Goal: Task Accomplishment & Management: Manage account settings

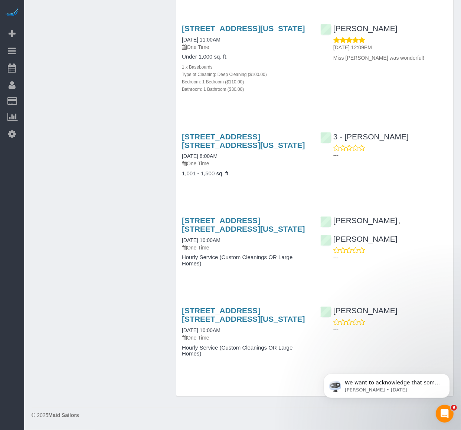
scroll to position [940, 0]
click at [265, 175] on h4 "1,001 - 1,500 sq. ft." at bounding box center [245, 174] width 127 height 6
drag, startPoint x: 94, startPoint y: 84, endPoint x: 92, endPoint y: 91, distance: 7.0
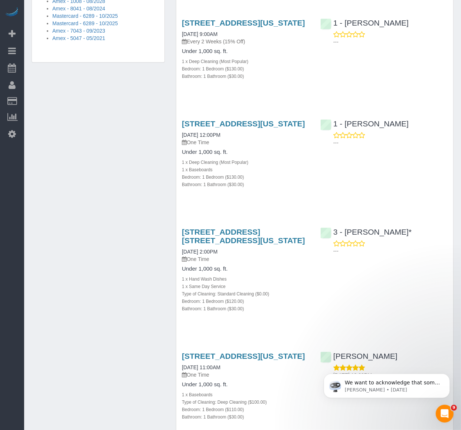
scroll to position [569, 0]
click at [99, 127] on div "Customer Info Edit Contact Info Send Message Email Preferences Special Sales Ta…" at bounding box center [242, 95] width 433 height 1274
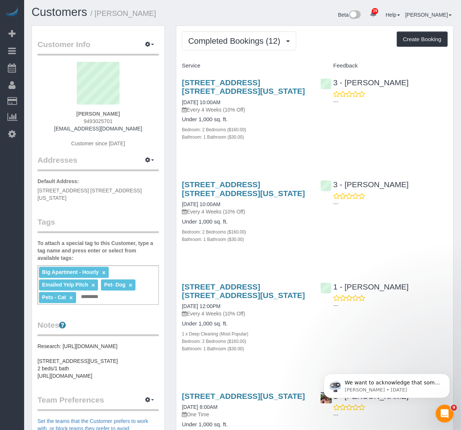
scroll to position [0, 0]
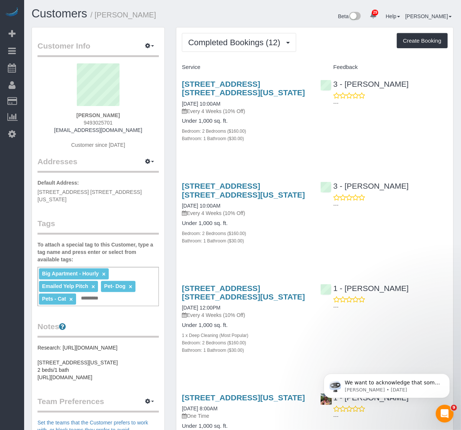
click at [261, 156] on div "949 West End Avenue, Apt. 5d, New York, NY 10025 09/26/2025 10:00AM Every 4 Wee…" at bounding box center [245, 114] width 138 height 83
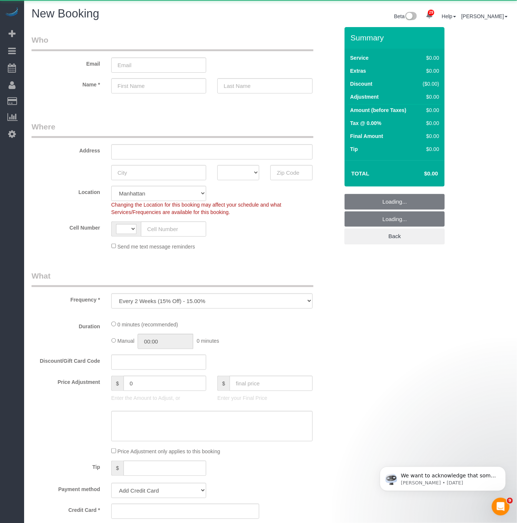
select select "object:2889"
select select "string:US"
select select "number:89"
select select "number:90"
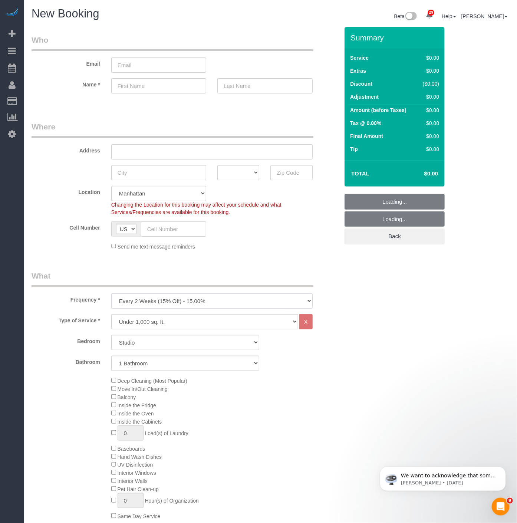
click at [178, 302] on select "One Time Weekly (20% Off) - 20.00% Every 2 Weeks (15% Off) - 15.00% Every 4 Wee…" at bounding box center [211, 300] width 201 height 15
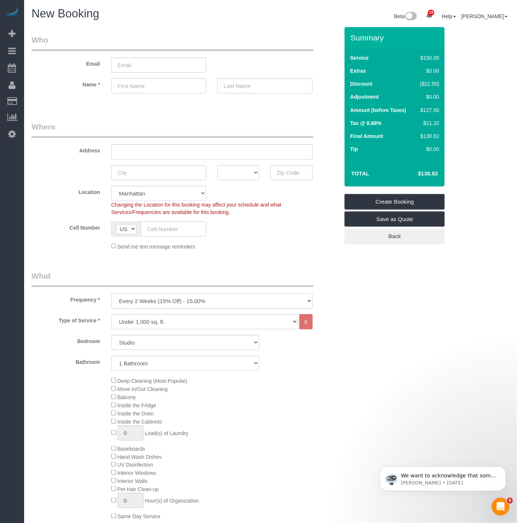
select select "object:2890"
click at [111, 294] on select "One Time Weekly (20% Off) - 20.00% Every 2 Weeks (15% Off) - 15.00% Every 4 Wee…" at bounding box center [211, 300] width 201 height 15
click at [172, 345] on select "Studio 1 Bedroom 2 Bedrooms 3 Bedrooms" at bounding box center [185, 342] width 148 height 15
click at [111, 336] on select "Studio 1 Bedroom 2 Bedrooms 3 Bedrooms" at bounding box center [185, 342] width 148 height 15
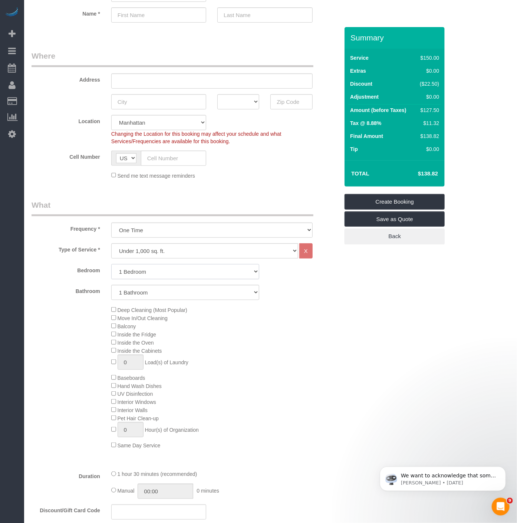
scroll to position [82, 0]
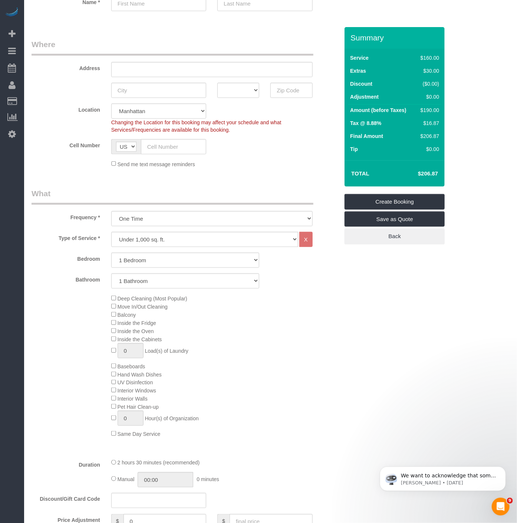
click at [114, 334] on span "Inside the Oven" at bounding box center [132, 331] width 43 height 6
click at [128, 257] on select "Studio 1 Bedroom 2 Bedrooms 3 Bedrooms" at bounding box center [185, 260] width 148 height 15
click at [111, 253] on select "Studio 1 Bedroom 2 Bedrooms 3 Bedrooms" at bounding box center [185, 260] width 148 height 15
click at [131, 266] on select "Studio 1 Bedroom 2 Bedrooms 3 Bedrooms" at bounding box center [185, 260] width 148 height 15
select select "1"
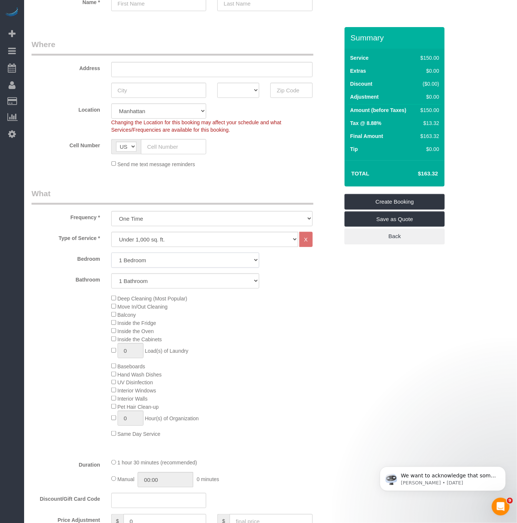
click at [111, 253] on select "Studio 1 Bedroom 2 Bedrooms 3 Bedrooms" at bounding box center [185, 260] width 148 height 15
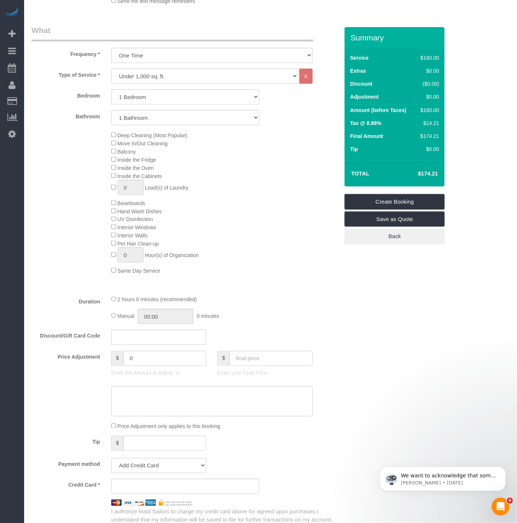
scroll to position [247, 0]
click at [150, 343] on input "text" at bounding box center [158, 335] width 95 height 15
paste input "BYESUMMER30"
click at [116, 343] on input "BYESUMMER30" at bounding box center [158, 335] width 95 height 15
type input "BYESUMMER30"
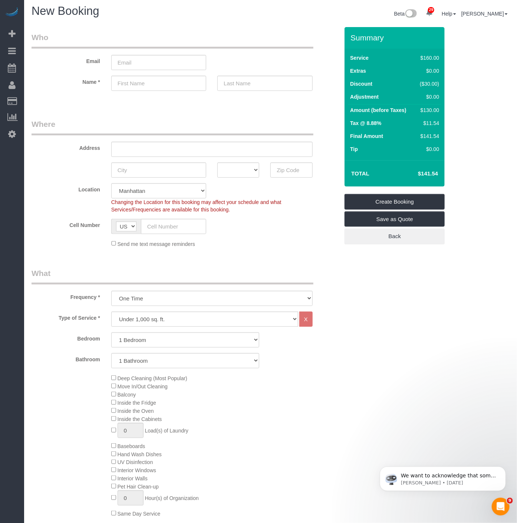
scroll to position [0, 0]
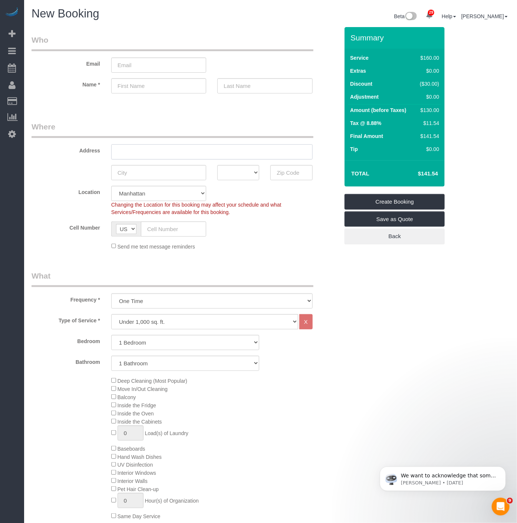
click at [151, 147] on input "text" at bounding box center [211, 151] width 201 height 15
paste input "20 W 42nd StNew York, NY 10036"
click at [130, 153] on input "20 W 42nd StNew York, NY 10036" at bounding box center [211, 151] width 201 height 15
click at [157, 153] on input "20 West 42nd StNew York, NY 10036" at bounding box center [211, 151] width 201 height 15
drag, startPoint x: 172, startPoint y: 149, endPoint x: 197, endPoint y: 148, distance: 24.8
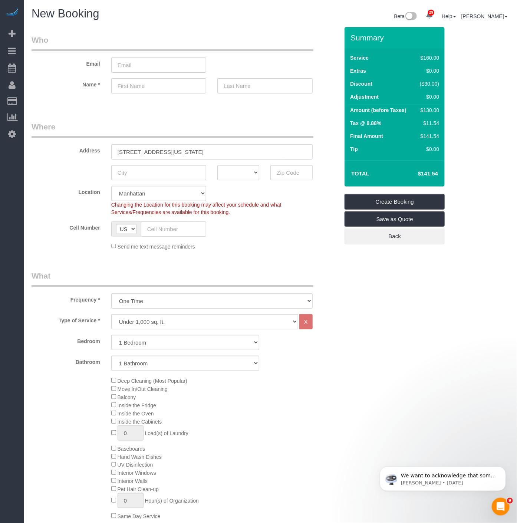
click at [197, 148] on input "20 West 42nd Street, New York, NY 10036" at bounding box center [211, 151] width 201 height 15
type input "20 West 42nd Street, NY 10036"
click at [180, 168] on input "text" at bounding box center [158, 172] width 95 height 15
paste input "New York,"
type input "New York,"
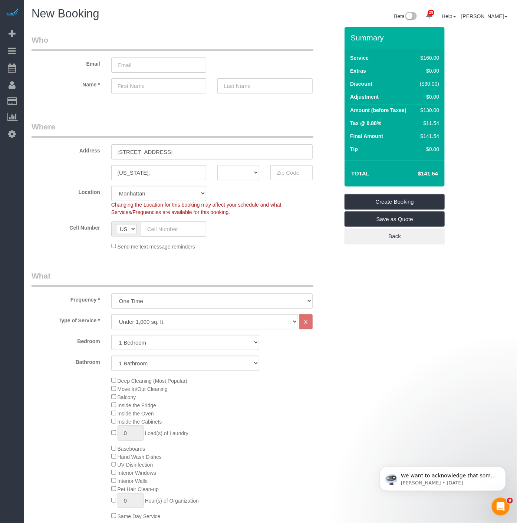
click at [234, 170] on select "AK AL AR AZ CA CO CT DC DE FL GA HI IA ID IL IN KS KY LA MA MD ME MI MN MO MS M…" at bounding box center [238, 172] width 42 height 15
select select "NY"
click at [217, 165] on select "AK AL AR AZ CA CO CT DC DE FL GA HI IA ID IL IN KS KY LA MA MD ME MI MN MO MS M…" at bounding box center [238, 172] width 42 height 15
click at [280, 172] on input "text" at bounding box center [291, 172] width 42 height 15
type input "10036"
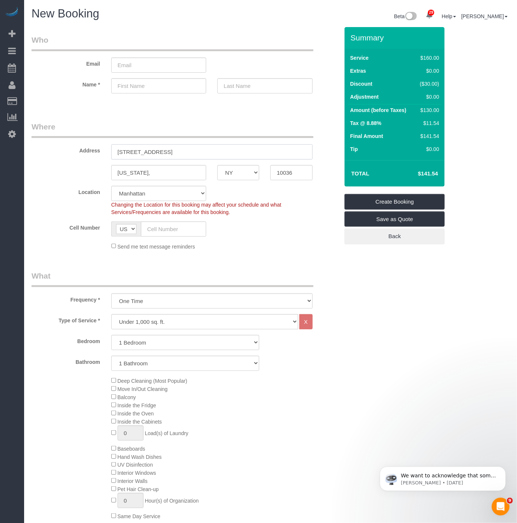
drag, startPoint x: 170, startPoint y: 155, endPoint x: 193, endPoint y: 146, distance: 24.4
click at [195, 151] on input "20 West 42nd Street, NY 10036" at bounding box center [211, 151] width 201 height 15
type input "20 West 42nd Street,"
click at [166, 175] on input "New York," at bounding box center [158, 172] width 95 height 15
type input "[US_STATE]"
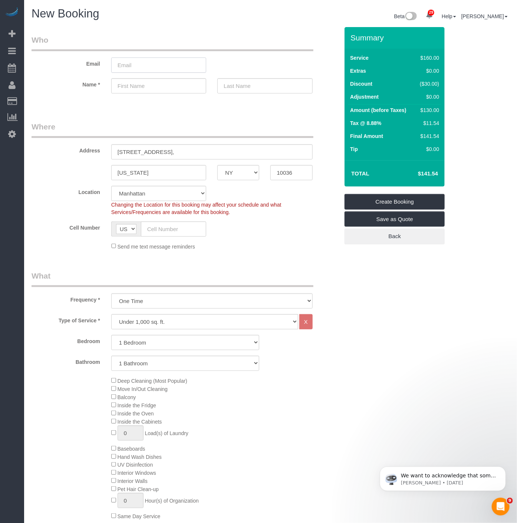
click at [114, 72] on input "email" at bounding box center [158, 64] width 95 height 15
click at [130, 82] on input "text" at bounding box center [158, 85] width 95 height 15
paste input "Joanne Baron"
click at [142, 87] on input "Joanne Baron" at bounding box center [158, 85] width 95 height 15
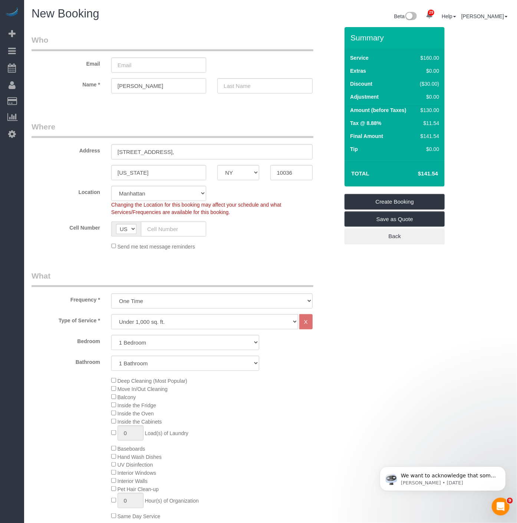
type input "Joanne"
click at [232, 84] on input "text" at bounding box center [264, 85] width 95 height 15
paste input "Baron"
type input "Baron"
click at [148, 85] on input "Joanne" at bounding box center [158, 85] width 95 height 15
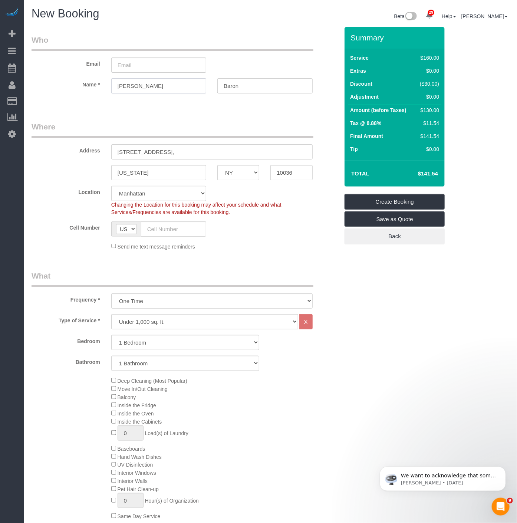
type input "Joanne"
click at [154, 228] on input "text" at bounding box center [173, 228] width 65 height 15
paste input "+1 310 562 3258"
drag, startPoint x: 154, startPoint y: 228, endPoint x: 128, endPoint y: 230, distance: 25.7
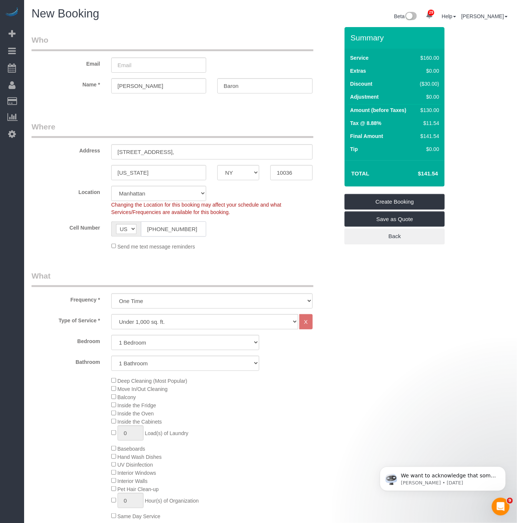
click at [128, 230] on div "AF AL DZ AD AO AI AQ AG AR AM AW AU AT AZ BS BH BD BB BY BE BZ BJ BM BT BO BA B…" at bounding box center [158, 228] width 95 height 15
type input "(310) 562-3258"
click at [128, 281] on legend "What" at bounding box center [173, 278] width 282 height 17
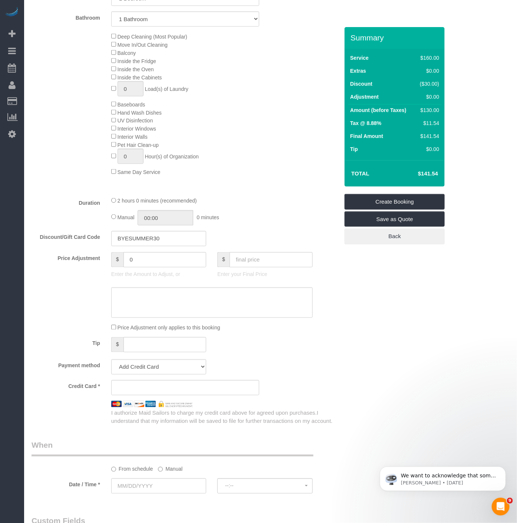
scroll to position [371, 0]
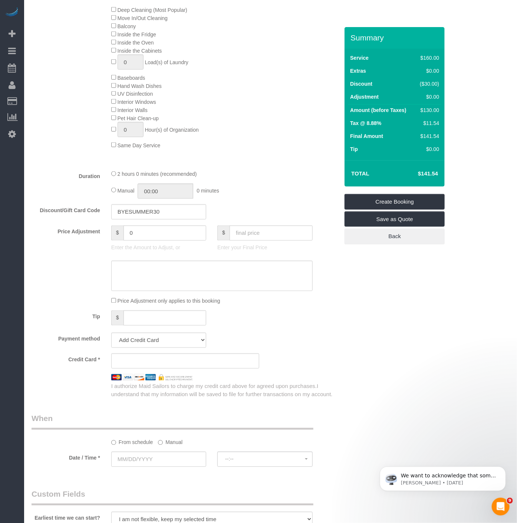
click at [94, 276] on div at bounding box center [185, 276] width 319 height 30
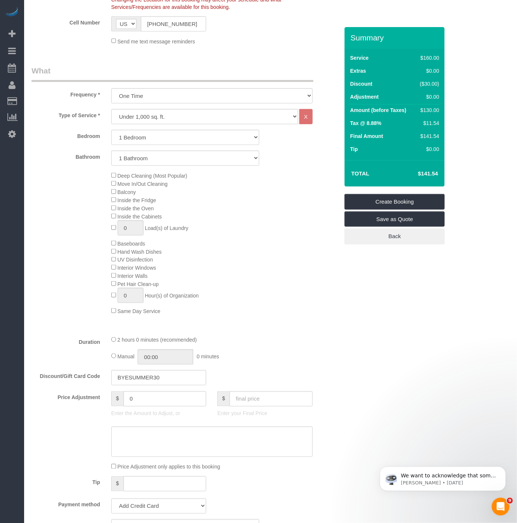
scroll to position [0, 0]
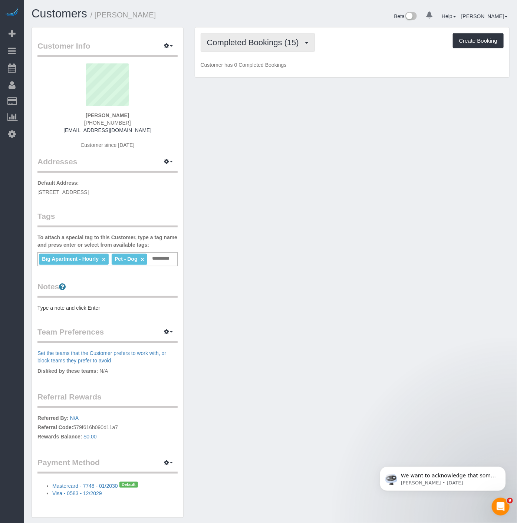
click at [246, 47] on button "Completed Bookings (15)" at bounding box center [258, 42] width 114 height 19
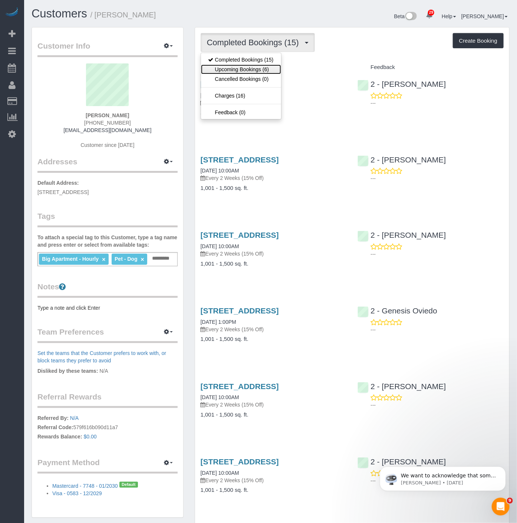
click at [246, 66] on link "Upcoming Bookings (6)" at bounding box center [241, 70] width 80 height 10
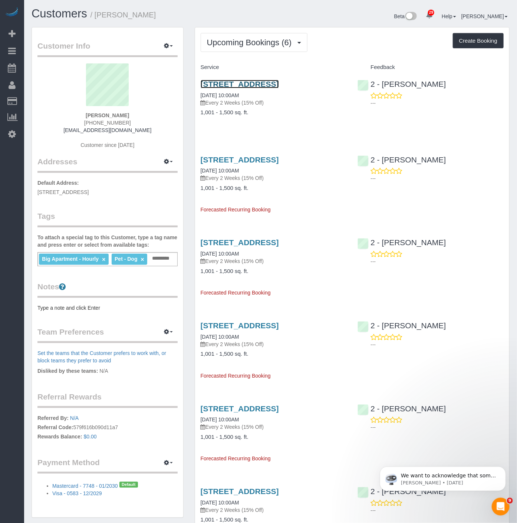
click at [232, 80] on link "327 Prospect Avenue, Brooklyn, NY 11215" at bounding box center [240, 84] width 78 height 9
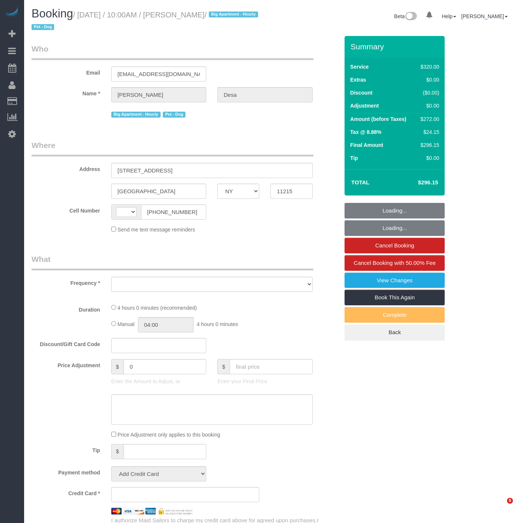
select select "NY"
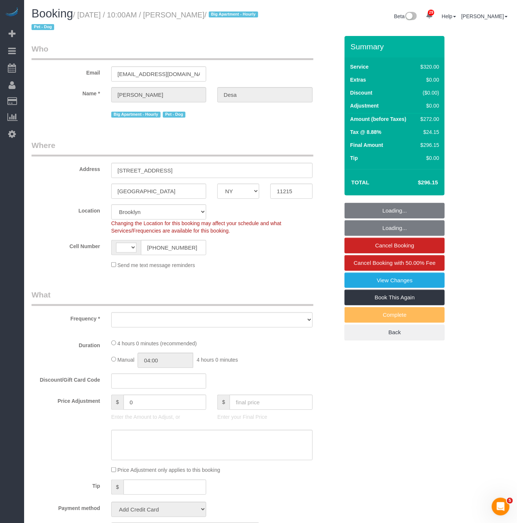
select select "string:US"
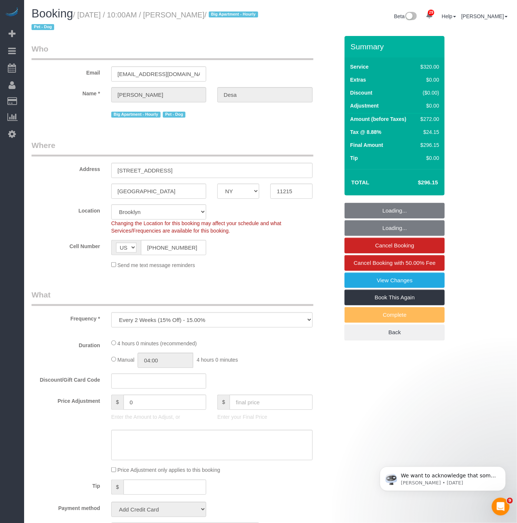
select select "object:829"
select select "spot1"
select select "number:56"
select select "number:74"
select select "number:13"
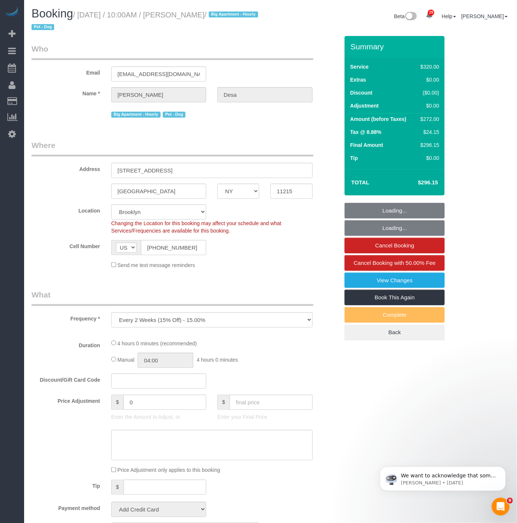
select select "number:5"
select select "string:stripe-pm_1Qsr1j4VGloSiKo7w2MwV4dS"
select select "240"
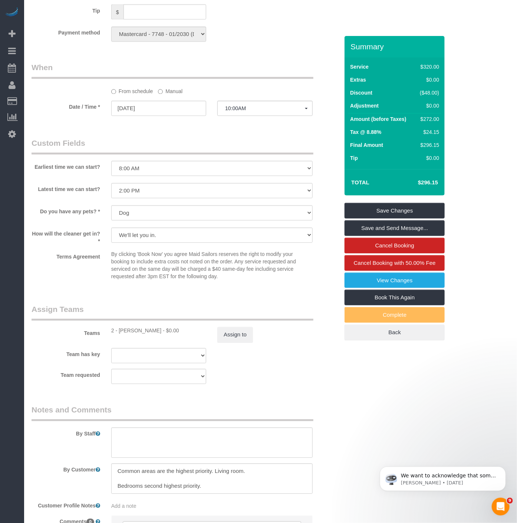
scroll to position [631, 0]
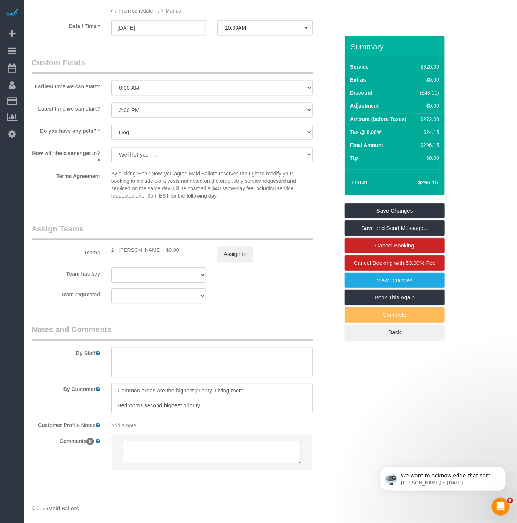
click at [111, 70] on legend "Custom Fields" at bounding box center [173, 65] width 282 height 17
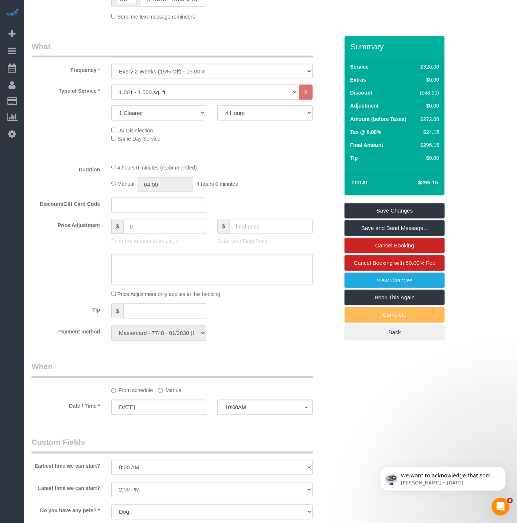
scroll to position [453, 0]
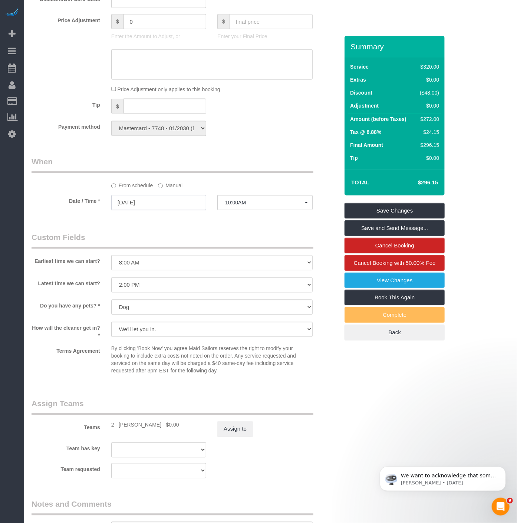
click at [129, 208] on input "[DATE]" at bounding box center [158, 202] width 95 height 15
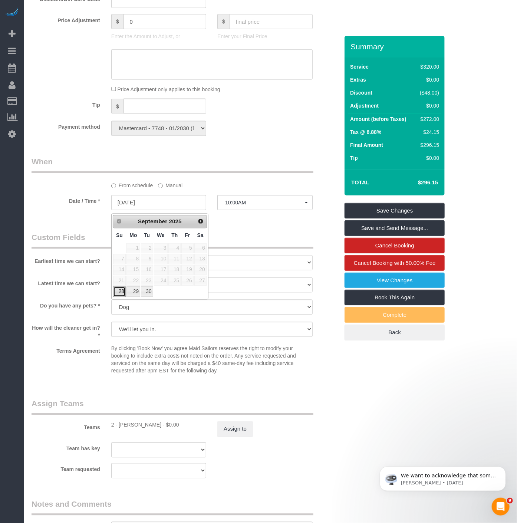
click at [124, 292] on link "28" at bounding box center [119, 292] width 13 height 10
type input "09/28/2025"
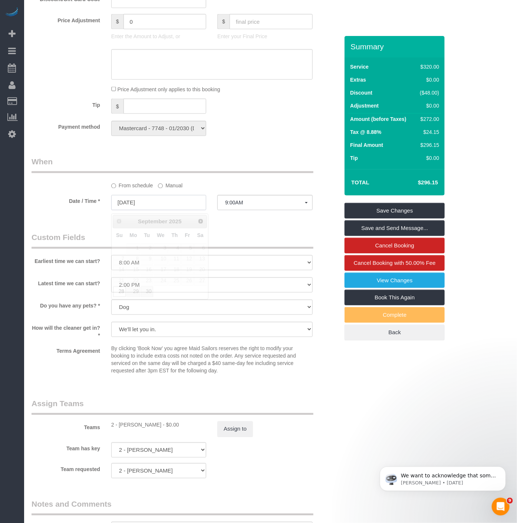
click at [153, 206] on input "09/28/2025" at bounding box center [158, 202] width 95 height 15
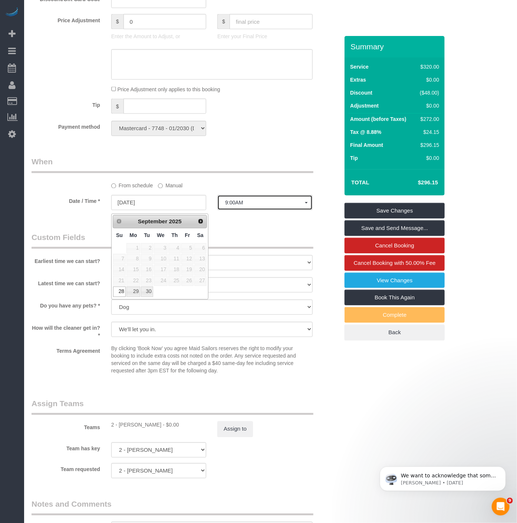
click at [240, 206] on span "9:00AM" at bounding box center [264, 203] width 79 height 6
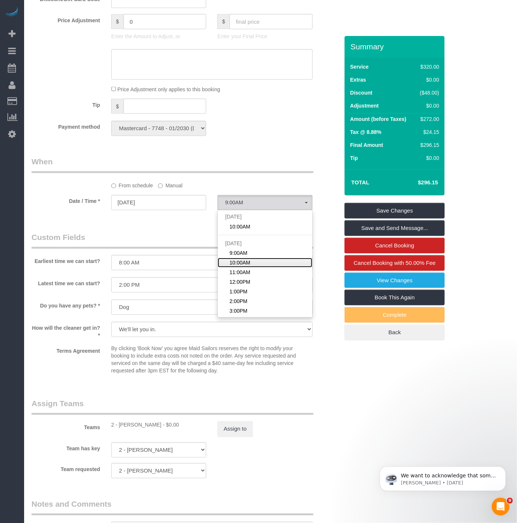
click at [244, 264] on span "10:00AM" at bounding box center [240, 262] width 21 height 7
select select "spot3"
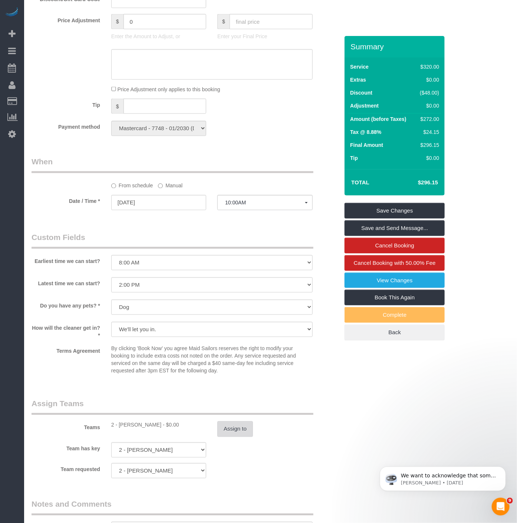
click at [231, 428] on button "Assign to" at bounding box center [235, 429] width 36 height 16
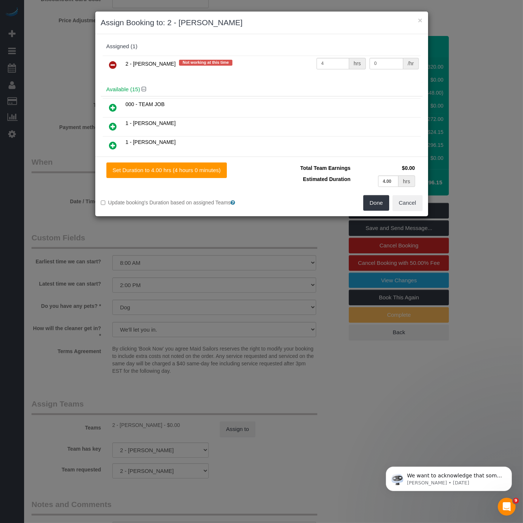
click at [108, 64] on link at bounding box center [113, 65] width 17 height 15
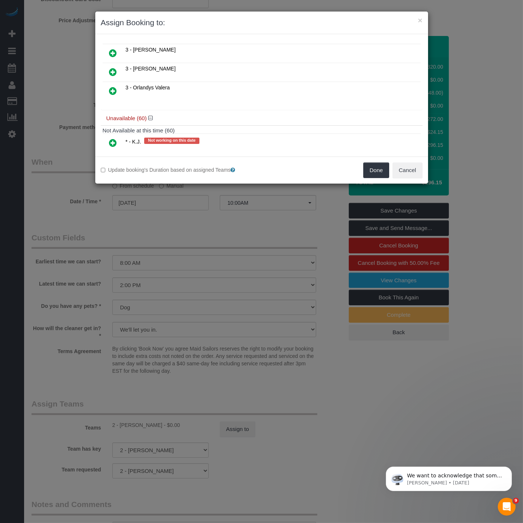
scroll to position [288, 0]
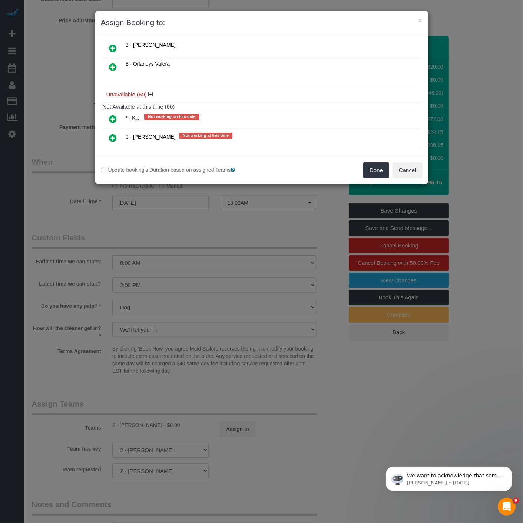
click at [116, 63] on icon at bounding box center [113, 67] width 8 height 9
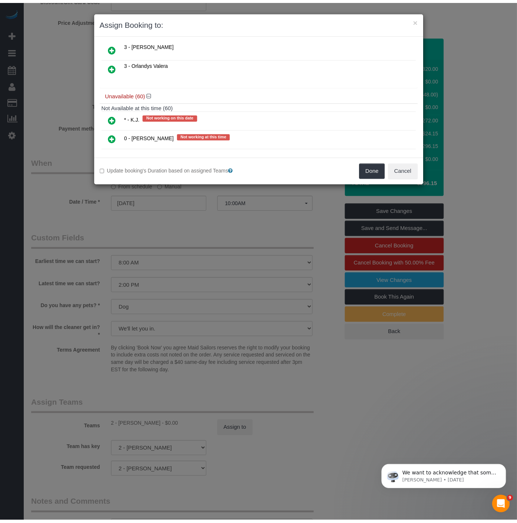
scroll to position [306, 0]
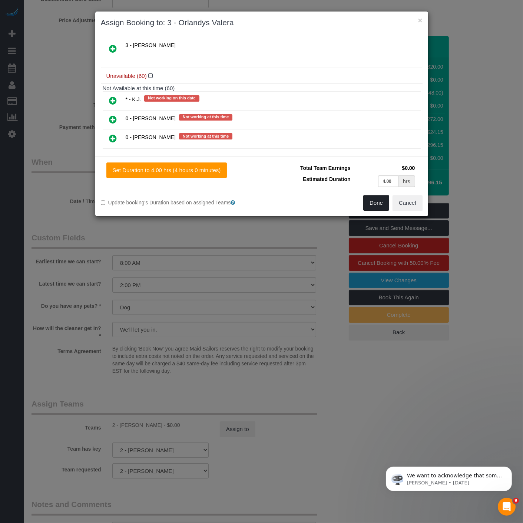
click at [372, 205] on button "Done" at bounding box center [376, 203] width 26 height 16
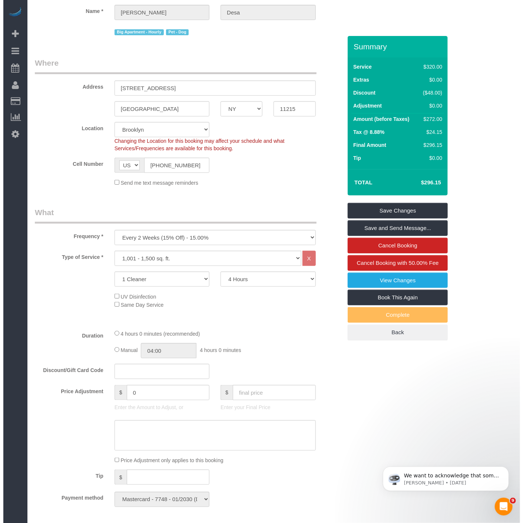
scroll to position [288, 0]
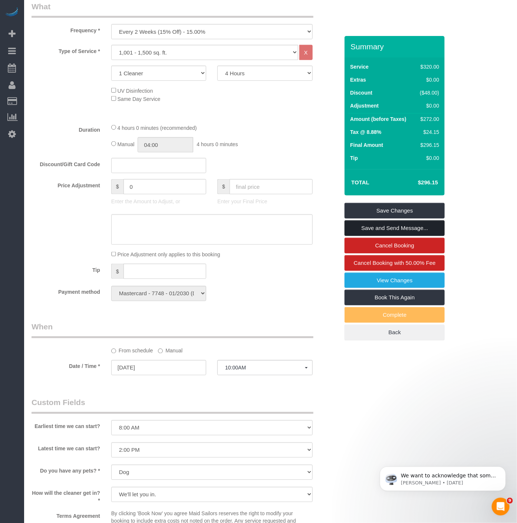
click at [376, 224] on link "Save and Send Message..." at bounding box center [395, 228] width 100 height 16
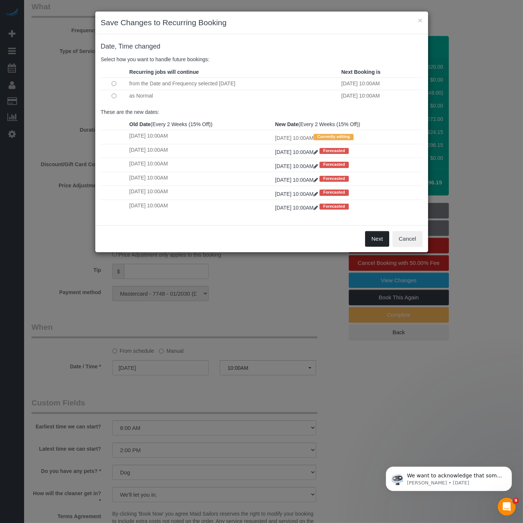
drag, startPoint x: 377, startPoint y: 244, endPoint x: 102, endPoint y: 69, distance: 325.7
click at [102, 69] on div "× Save Changes to Recurring Booking Date, Time changed Select how you want to h…" at bounding box center [262, 131] width 334 height 241
click at [376, 245] on button "Next" at bounding box center [377, 239] width 24 height 16
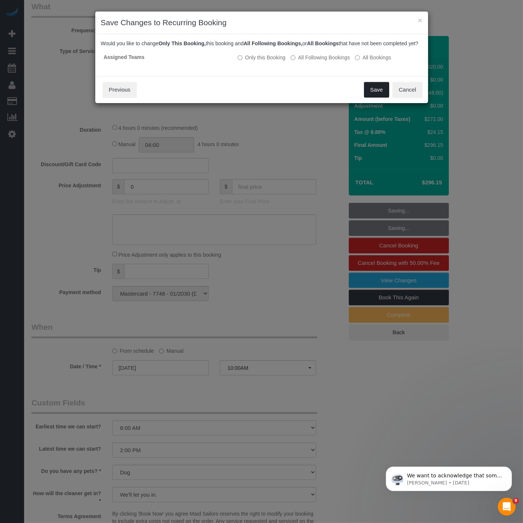
click at [370, 97] on button "Save" at bounding box center [376, 90] width 25 height 16
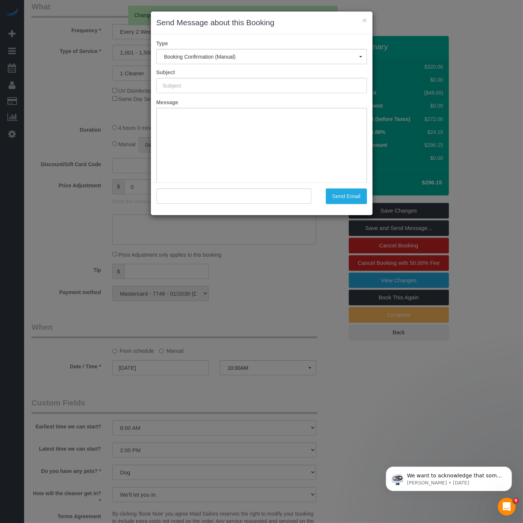
type input "Cleaning Confirmed for 09/28/2025 at 10:00am"
type input ""Michael Desa" <mjdesa@gmail.com>"
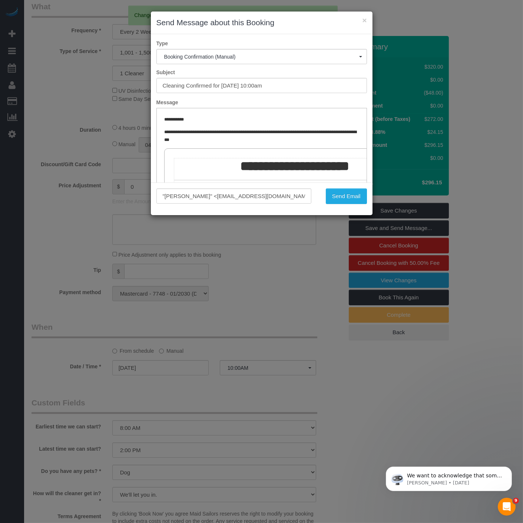
scroll to position [0, 0]
click at [338, 191] on button "Send Email" at bounding box center [346, 196] width 41 height 16
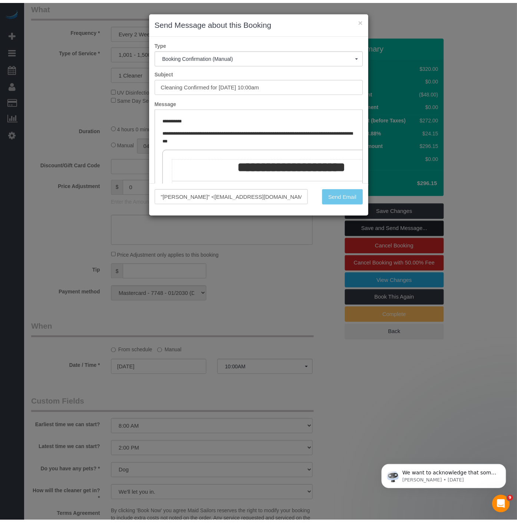
scroll to position [315, 0]
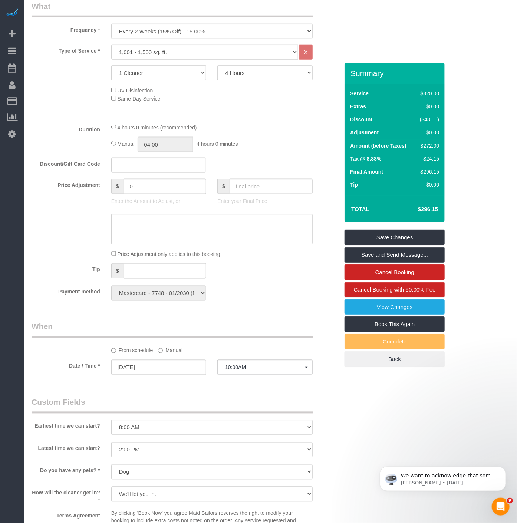
click at [77, 249] on sui-booking-price-adjustment "Price Adjustment $ 0 Enter the Amount to Adjust, or $ Enter your Final Price Pr…" at bounding box center [185, 218] width 307 height 79
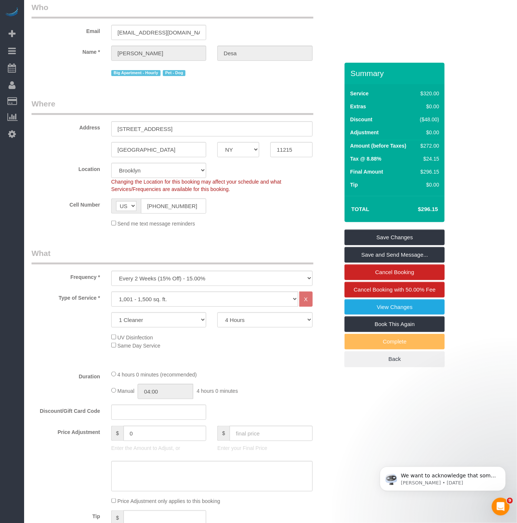
scroll to position [0, 0]
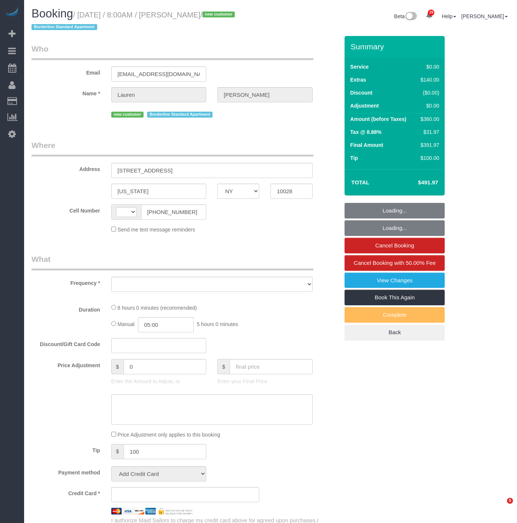
select select "NY"
select select "string:[GEOGRAPHIC_DATA]"
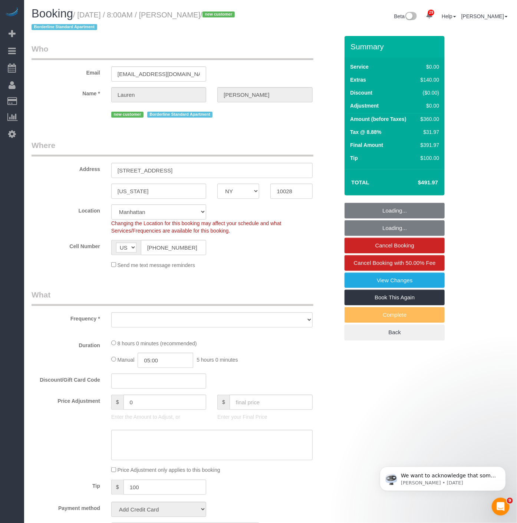
select select "2"
select select "number:56"
select select "number:72"
select select "number:15"
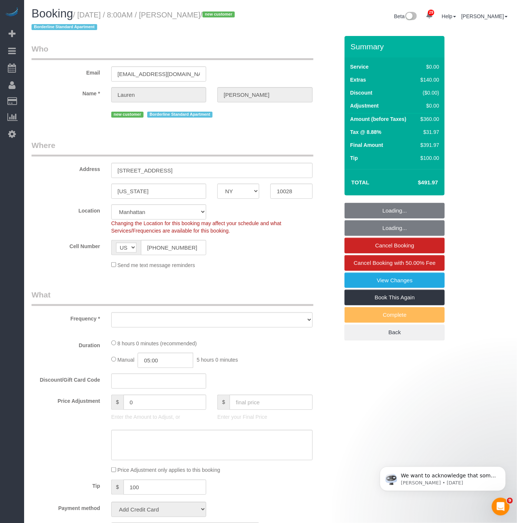
select select "number:6"
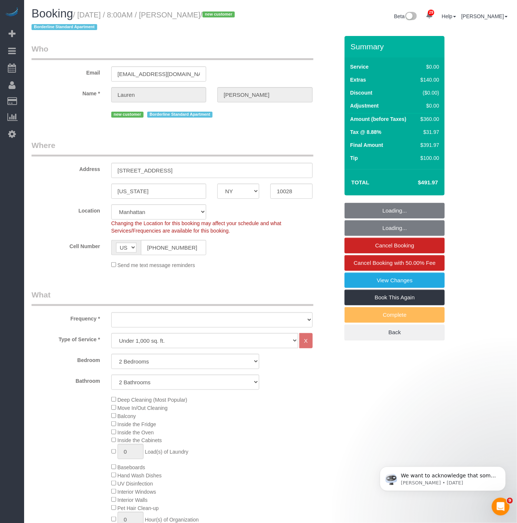
select select "object:1073"
select select "spot1"
select select "string:stripe-pm_1SBiTP4VGloSiKo7h6Y8x6lI"
select select "2"
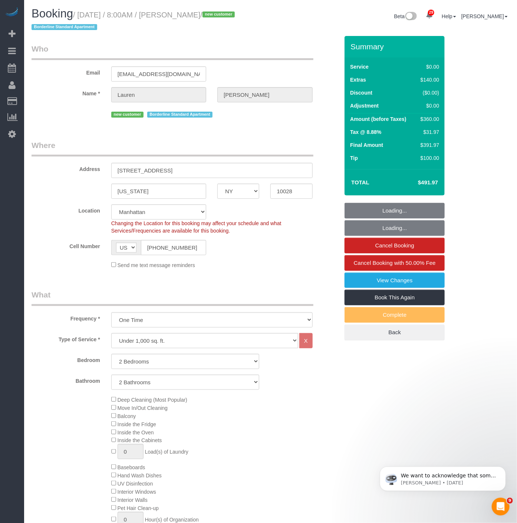
select select "object:1536"
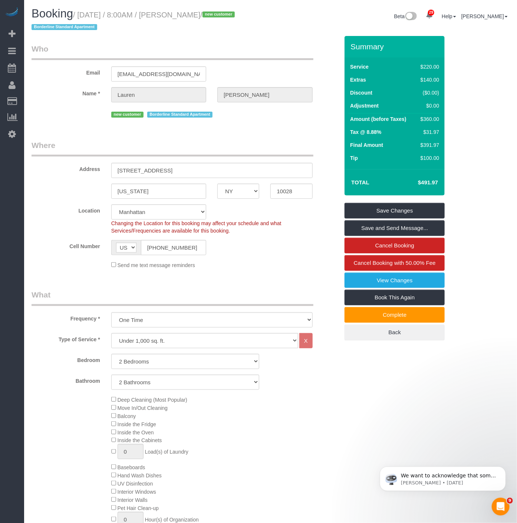
click at [154, 146] on legend "Where" at bounding box center [173, 148] width 282 height 17
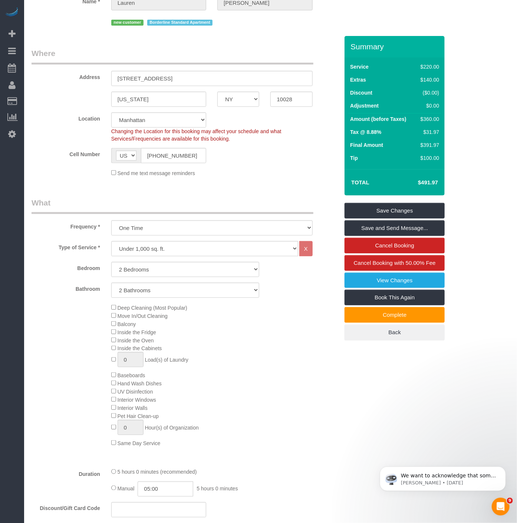
scroll to position [123, 0]
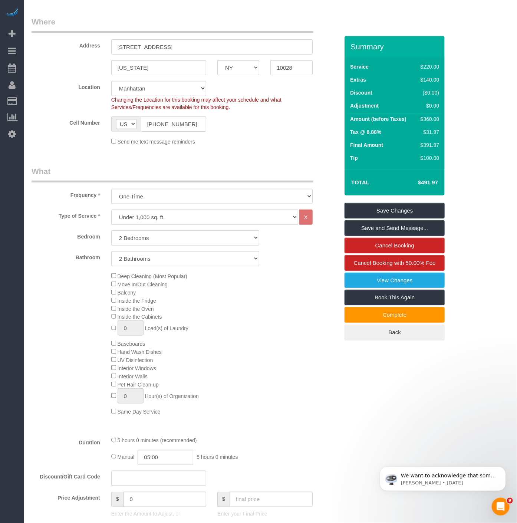
click at [261, 175] on legend "What" at bounding box center [173, 174] width 282 height 17
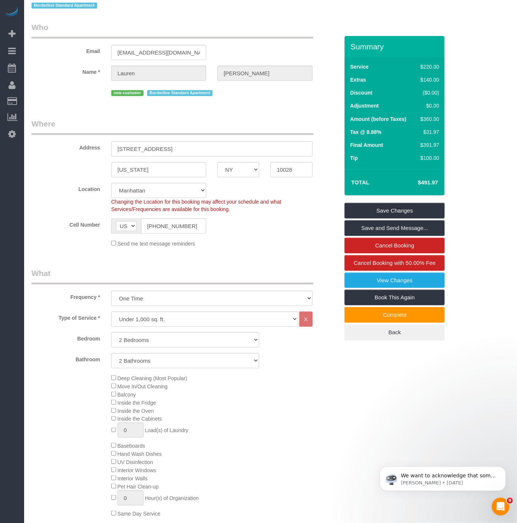
scroll to position [206, 0]
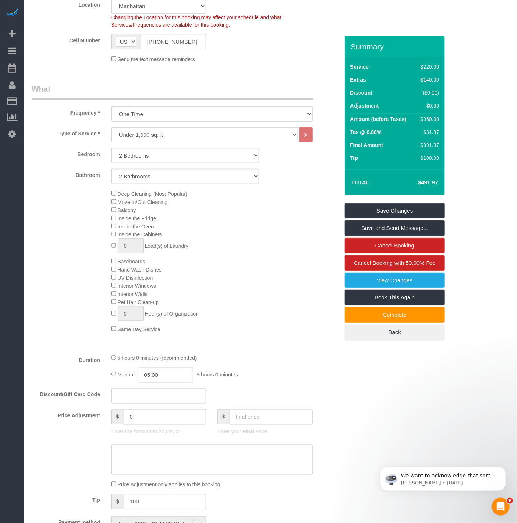
click at [238, 265] on div "Deep Cleaning (Most Popular) Move In/Out Cleaning Balcony Inside the Fridge Ins…" at bounding box center [225, 262] width 239 height 144
click at [110, 368] on div "6 hours 30 minutes (recommended) Manual 05:00 5 hours 0 minutes" at bounding box center [212, 368] width 212 height 29
select select "spot44"
click at [426, 186] on td "$600.85" at bounding box center [417, 182] width 48 height 19
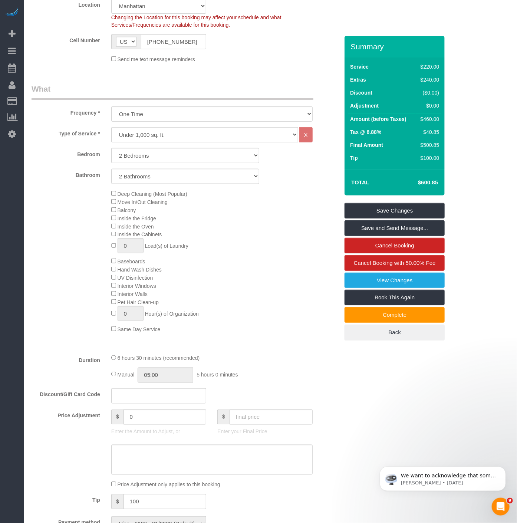
copy h4 "600.85"
click at [258, 240] on div "Deep Cleaning (Most Popular) Move In/Out Cleaning Balcony Inside the Fridge Ins…" at bounding box center [225, 262] width 239 height 144
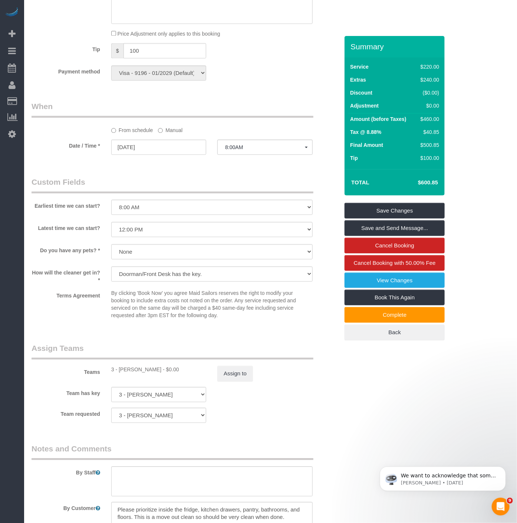
scroll to position [659, 0]
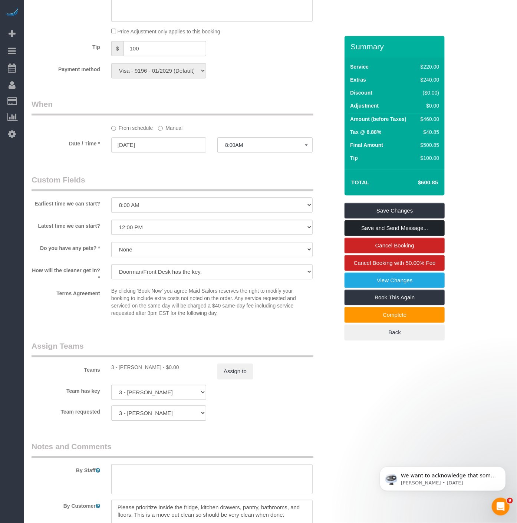
click at [382, 226] on link "Save and Send Message..." at bounding box center [395, 228] width 100 height 16
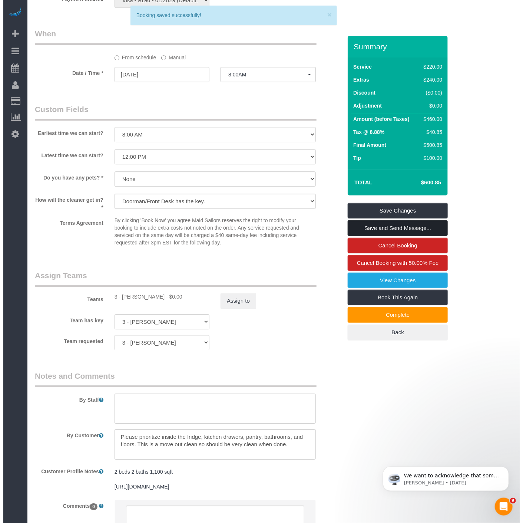
scroll to position [742, 0]
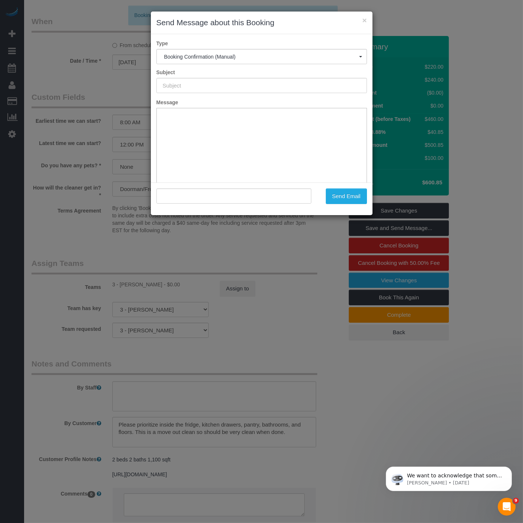
type input "Cleaning Confirmed for 09/27/2025 at 8:00am"
type input ""Lauren Bidwell" <laurenbidwell@aol.com>"
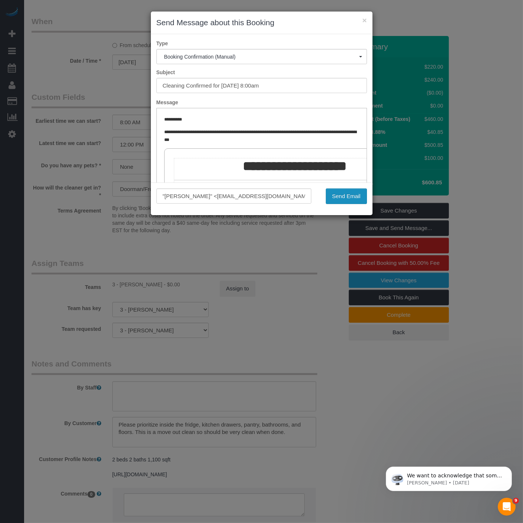
click at [331, 194] on button "Send Email" at bounding box center [346, 196] width 41 height 16
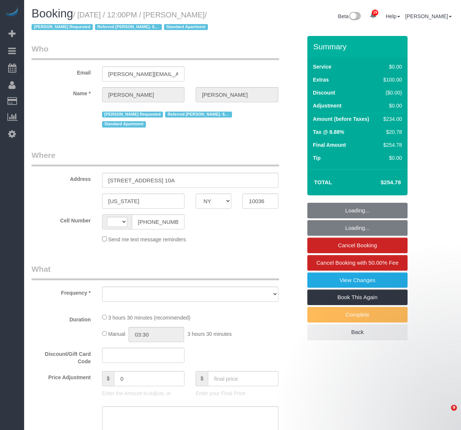
select select "NY"
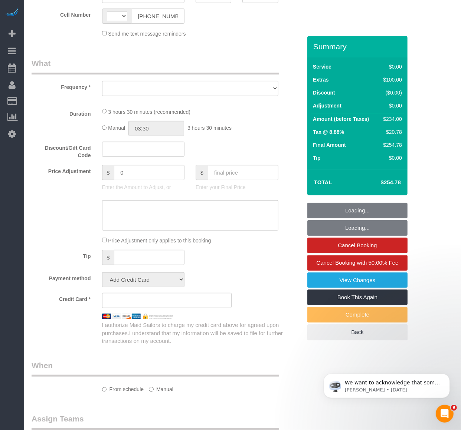
select select "string:[GEOGRAPHIC_DATA]"
select select "string:stripe-pm_1RqLII4VGloSiKo7etU6jbe5"
select select "number:57"
select select "number:74"
select select "number:15"
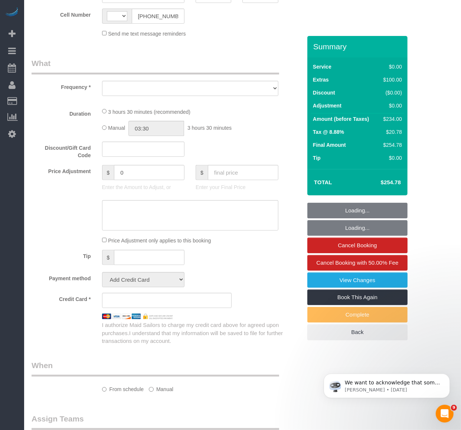
select select "number:6"
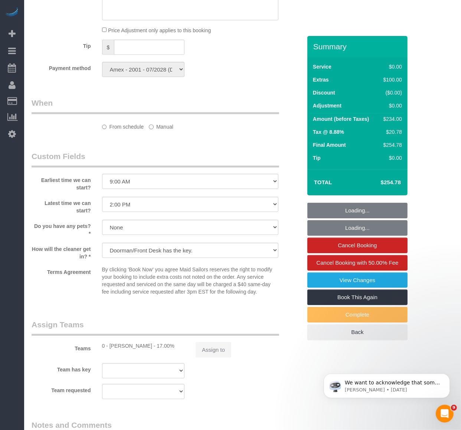
select select "object:978"
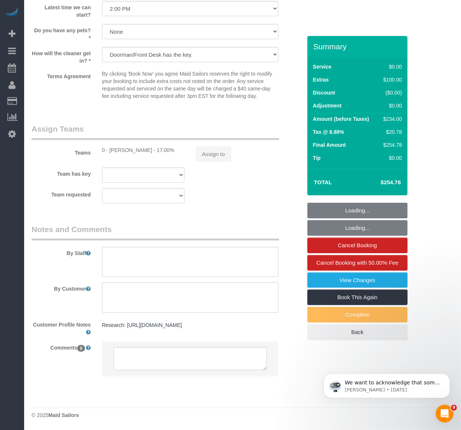
select select "1"
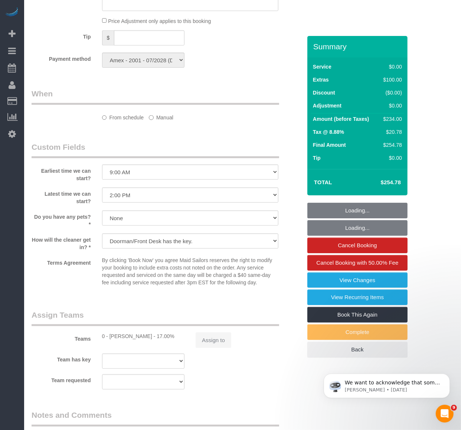
select select "spot1"
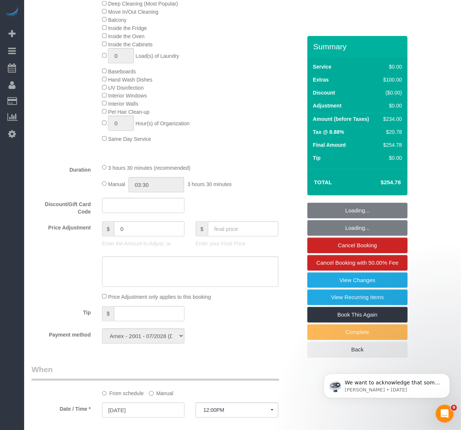
select select "1"
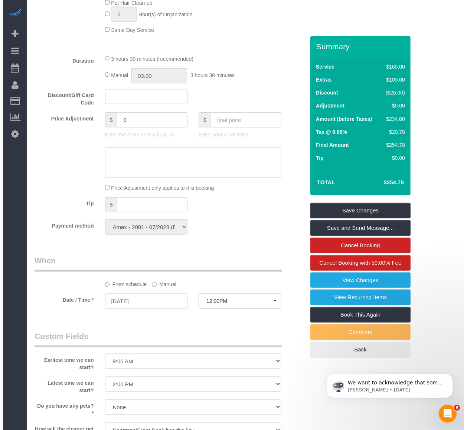
scroll to position [640, 0]
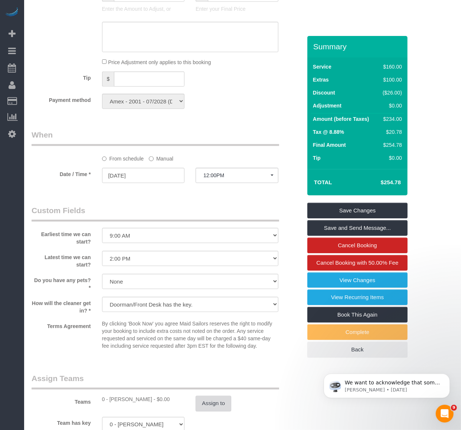
click at [222, 405] on button "Assign to" at bounding box center [213, 404] width 36 height 16
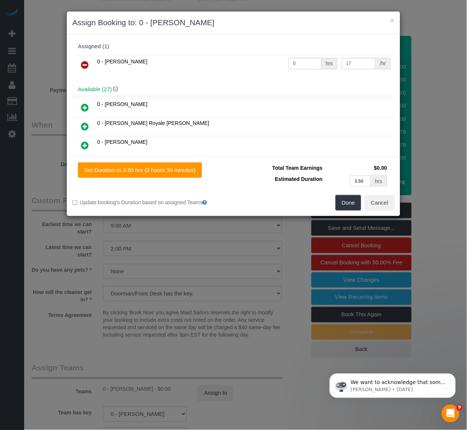
click at [82, 64] on icon at bounding box center [85, 64] width 8 height 9
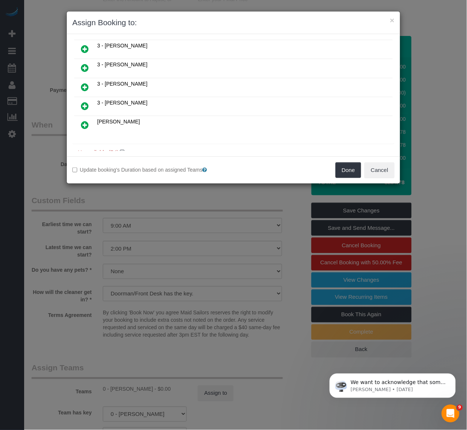
scroll to position [483, 0]
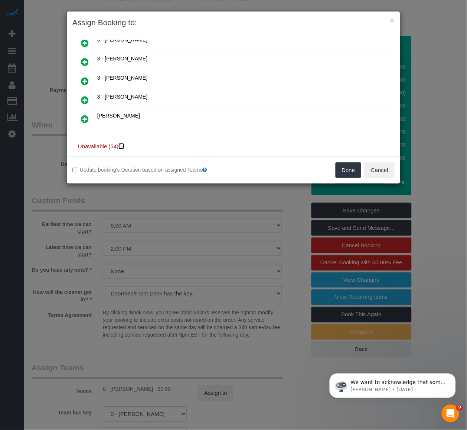
click at [123, 144] on icon at bounding box center [122, 147] width 4 height 6
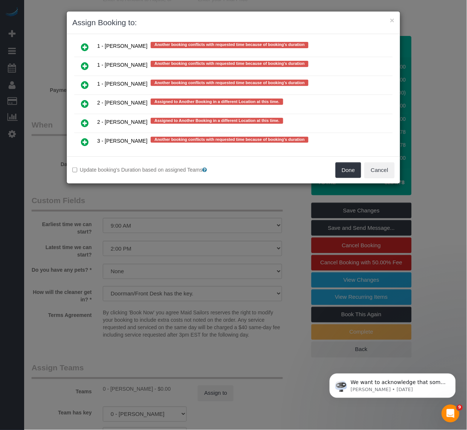
click at [86, 119] on icon at bounding box center [85, 123] width 8 height 9
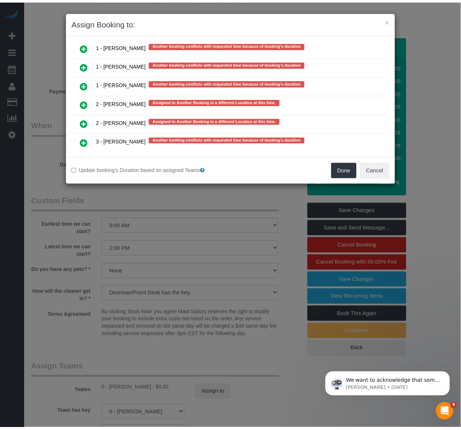
scroll to position [1520, 0]
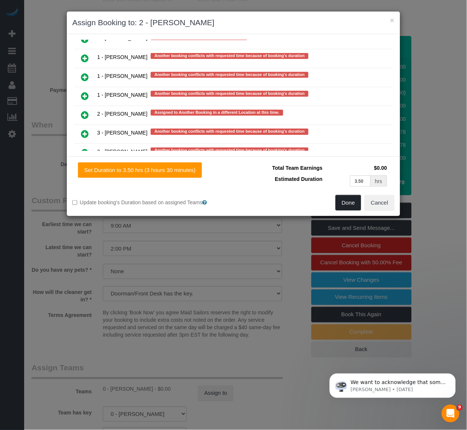
click at [359, 199] on button "Done" at bounding box center [348, 203] width 26 height 16
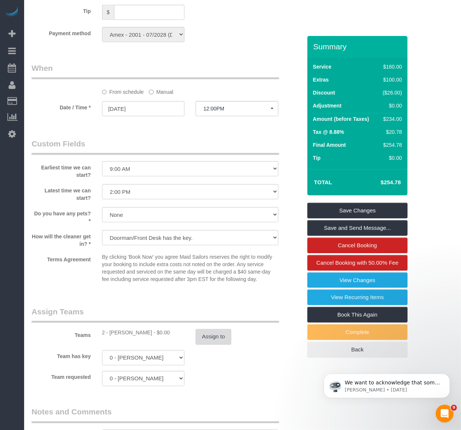
scroll to position [723, 0]
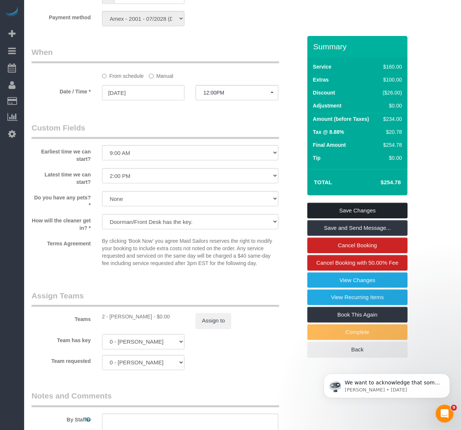
click at [358, 212] on link "Save Changes" at bounding box center [357, 211] width 100 height 16
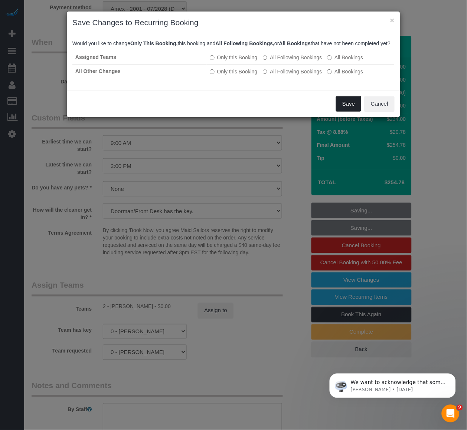
click at [346, 112] on button "Save" at bounding box center [348, 104] width 25 height 16
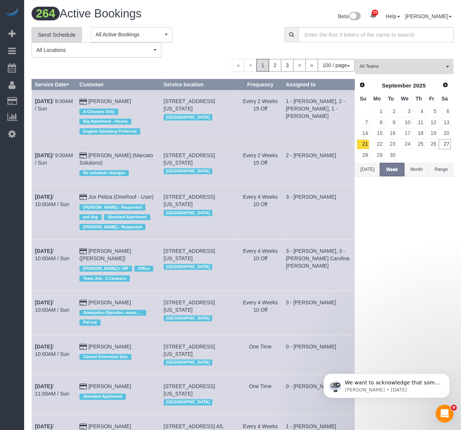
click at [67, 37] on link "Send Schedule" at bounding box center [57, 35] width 50 height 16
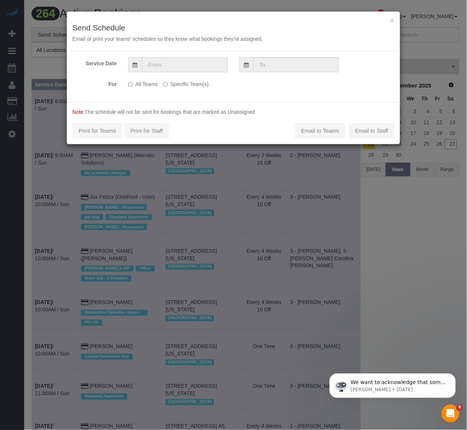
click at [167, 64] on input "text" at bounding box center [185, 64] width 86 height 15
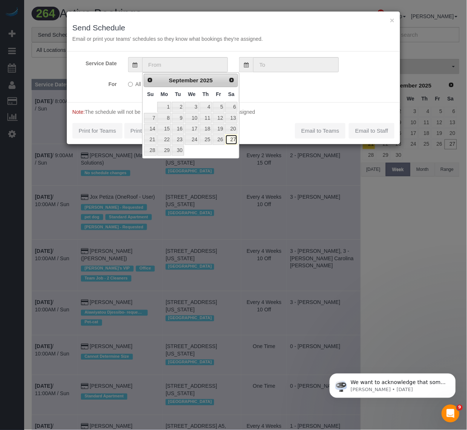
click at [233, 142] on link "27" at bounding box center [231, 140] width 12 height 10
type input "[DATE]"
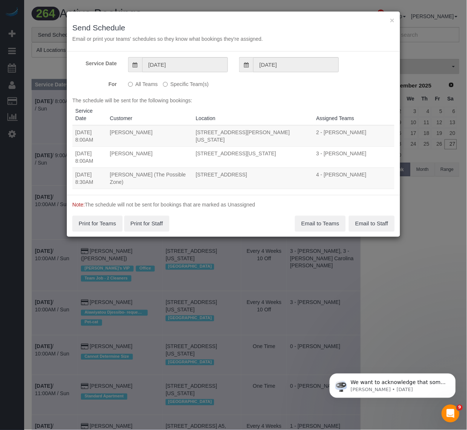
click at [171, 85] on label "Specific Team(s)" at bounding box center [186, 83] width 46 height 10
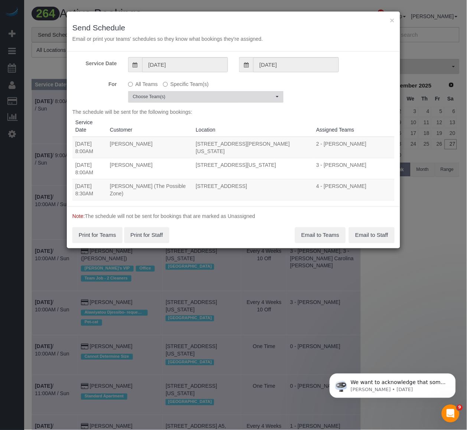
click at [175, 93] on button "Choose Team(s)" at bounding box center [205, 96] width 155 height 11
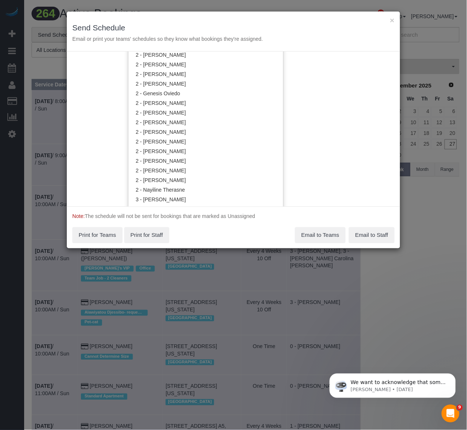
scroll to position [494, 0]
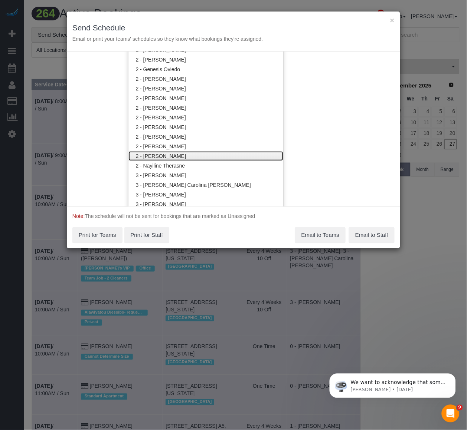
click at [176, 152] on link "2 - [PERSON_NAME]" at bounding box center [205, 156] width 155 height 10
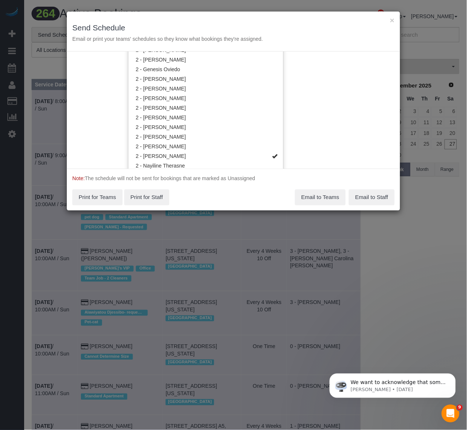
click at [219, 228] on div "× Send Schedule Email or print your teams' schedules so they know what bookings…" at bounding box center [233, 215] width 467 height 430
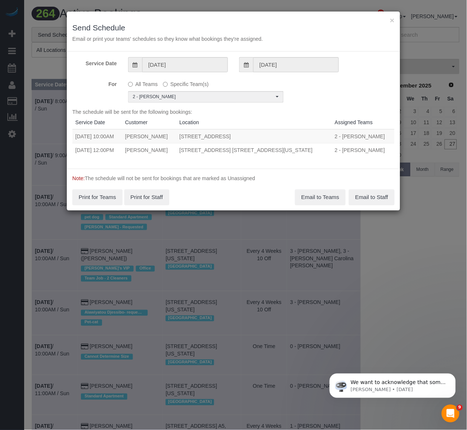
click at [314, 42] on div "× Send Schedule Email or print your teams' schedules so they know what bookings…" at bounding box center [233, 31] width 333 height 40
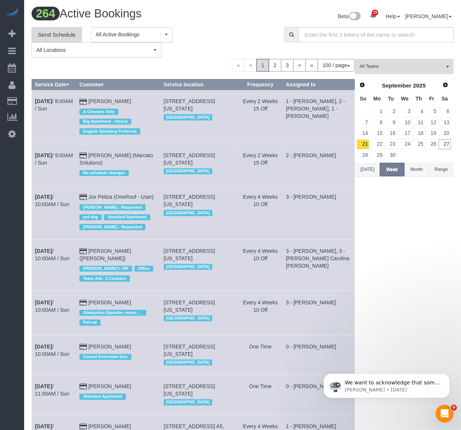
click at [56, 34] on link "Send Schedule" at bounding box center [57, 35] width 50 height 16
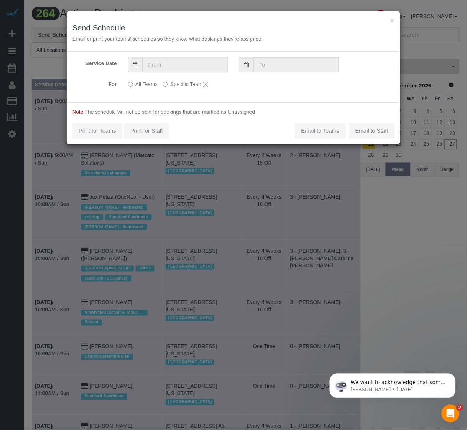
click at [173, 69] on input "text" at bounding box center [185, 64] width 86 height 15
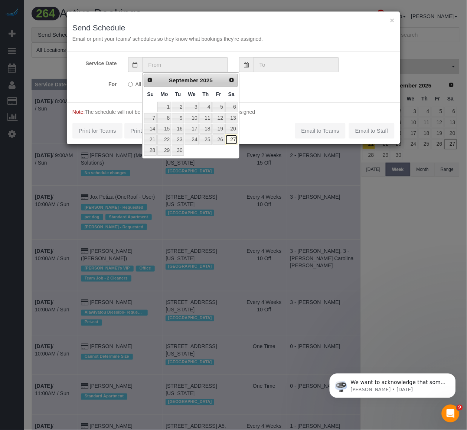
click at [227, 141] on link "27" at bounding box center [231, 140] width 12 height 10
type input "09/27/2025"
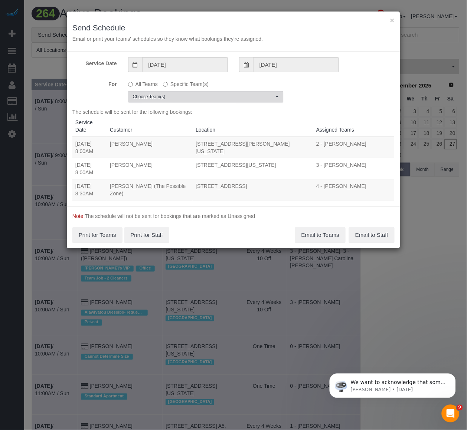
click at [167, 96] on span "Choose Team(s)" at bounding box center [203, 97] width 141 height 6
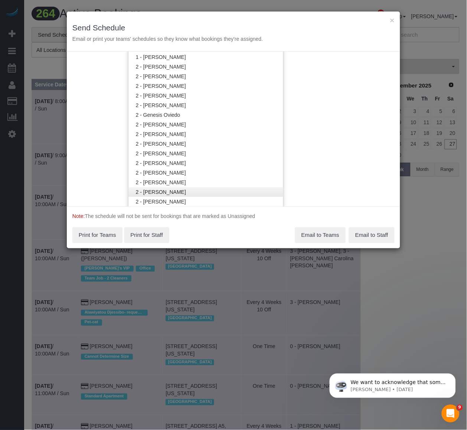
scroll to position [453, 0]
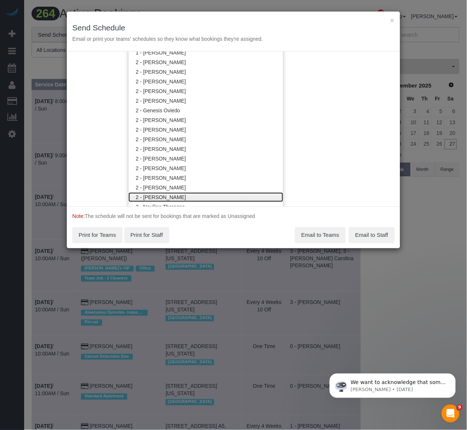
click at [177, 194] on link "2 - Milagros Ramirez" at bounding box center [205, 197] width 155 height 10
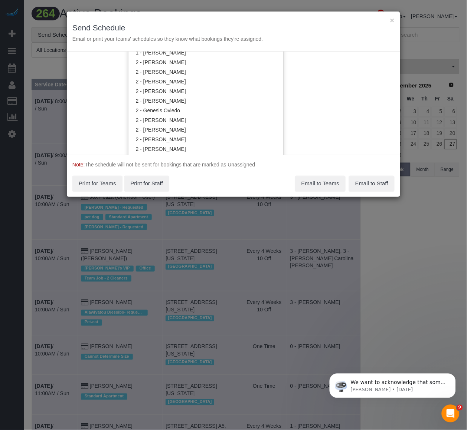
click at [223, 224] on div "× Send Schedule Email or print your teams' schedules so they know what bookings…" at bounding box center [233, 215] width 467 height 430
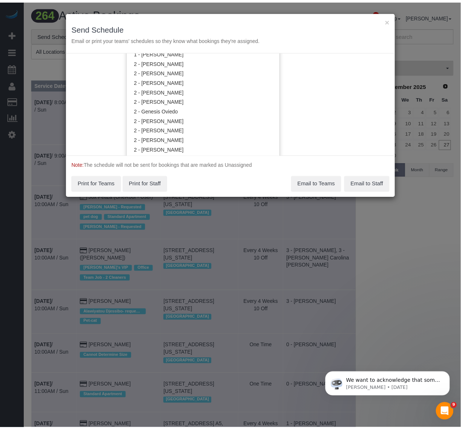
scroll to position [0, 0]
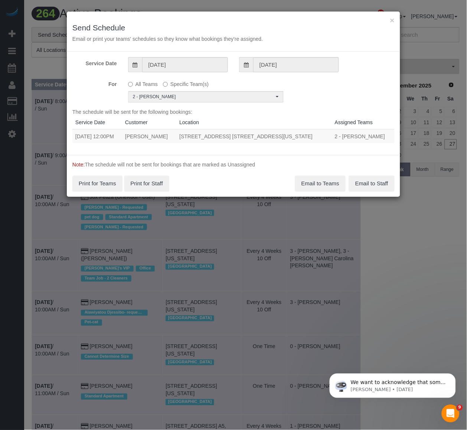
click at [76, 136] on td "09/27/2025 12:00PM" at bounding box center [97, 136] width 50 height 14
drag, startPoint x: 73, startPoint y: 135, endPoint x: 313, endPoint y: 138, distance: 239.6
click at [313, 138] on tr "09/27/2025 12:00PM Josh Mapes 306 West 48th Street, Apt. 10a, New York, NY 1003…" at bounding box center [233, 136] width 322 height 14
copy tr "09/27/2025 12:00PM Josh Mapes 306 West 48th Street, Apt. 10a, New York, NY 10036"
click at [316, 184] on button "Email to Teams" at bounding box center [320, 184] width 50 height 16
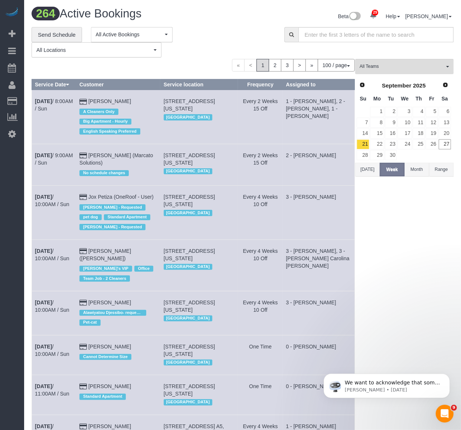
click at [86, 66] on div "« < 1 2 3 > » 100 / page 10 / page 20 / page 30 / page 40 / page 50 / page 100 …" at bounding box center [193, 65] width 323 height 13
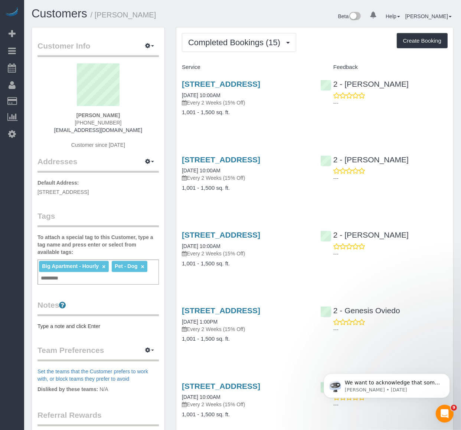
click at [77, 281] on div "Big Apartment - Hourly × Pet - Dog × Add a tag" at bounding box center [97, 272] width 121 height 25
type input "*"
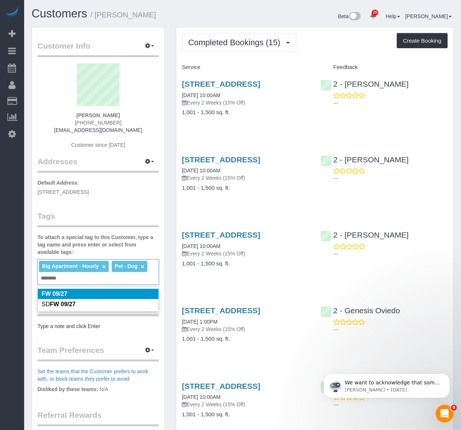
type input "********"
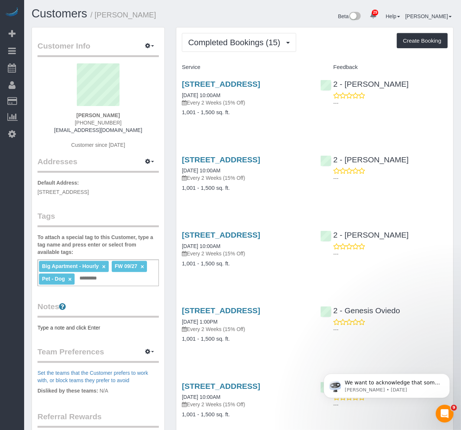
drag, startPoint x: 239, startPoint y: 43, endPoint x: 236, endPoint y: 51, distance: 8.6
click at [239, 43] on span "Completed Bookings (15)" at bounding box center [236, 42] width 96 height 9
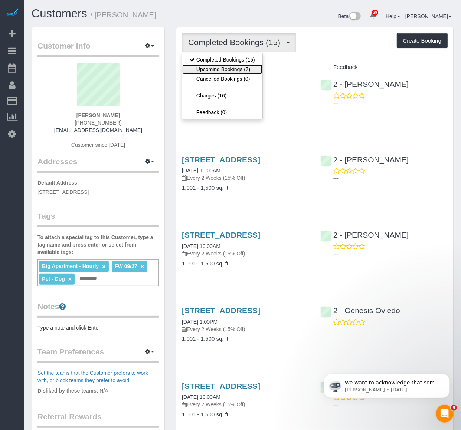
click at [228, 66] on link "Upcoming Bookings (7)" at bounding box center [222, 70] width 80 height 10
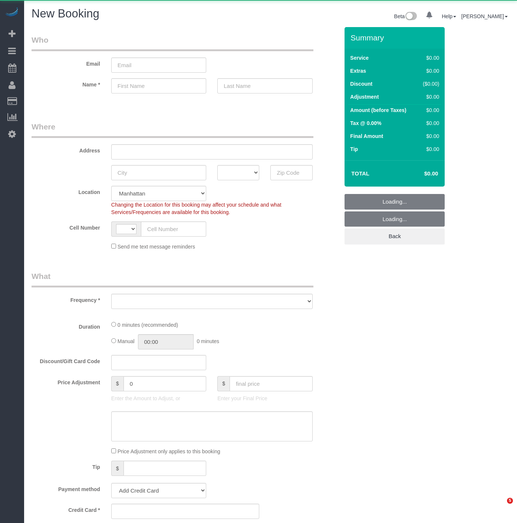
select select "number:89"
select select "number:90"
select select "string:[GEOGRAPHIC_DATA]"
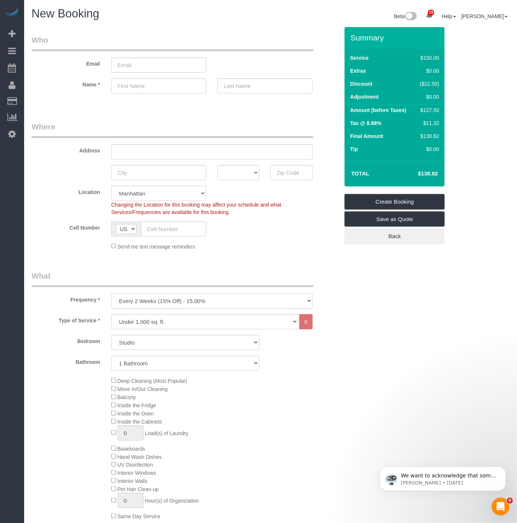
drag, startPoint x: 208, startPoint y: 304, endPoint x: 208, endPoint y: 308, distance: 4.1
click at [208, 307] on select "One Time Weekly (20% Off) - 20.00% Every 2 Weeks (15% Off) - 15.00% Every 4 Wee…" at bounding box center [211, 300] width 201 height 15
select select "object:1481"
click at [111, 294] on select "One Time Weekly (20% Off) - 20.00% Every 2 Weeks (15% Off) - 15.00% Every 4 Wee…" at bounding box center [211, 300] width 201 height 15
drag, startPoint x: 127, startPoint y: 340, endPoint x: 131, endPoint y: 351, distance: 12.1
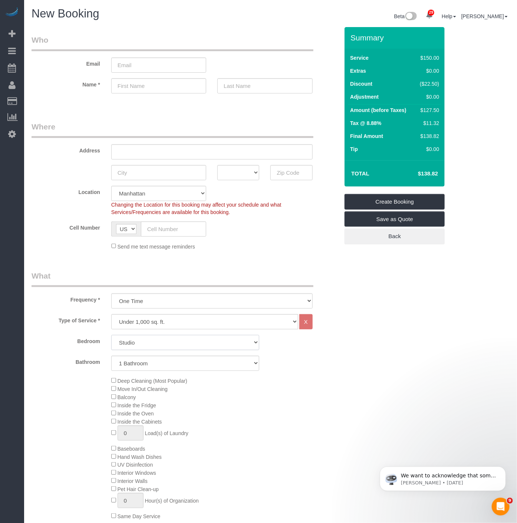
click at [127, 340] on select "Studio 1 Bedroom 2 Bedrooms 3 Bedrooms" at bounding box center [185, 342] width 148 height 15
select select "1"
click at [111, 336] on select "Studio 1 Bedroom 2 Bedrooms 3 Bedrooms" at bounding box center [185, 342] width 148 height 15
click at [114, 394] on div "Deep Cleaning (Most Popular) Move In/Out Cleaning Balcony Inside the Fridge Ins…" at bounding box center [225, 448] width 239 height 144
click at [114, 392] on span "Move In/Out Cleaning" at bounding box center [139, 389] width 56 height 6
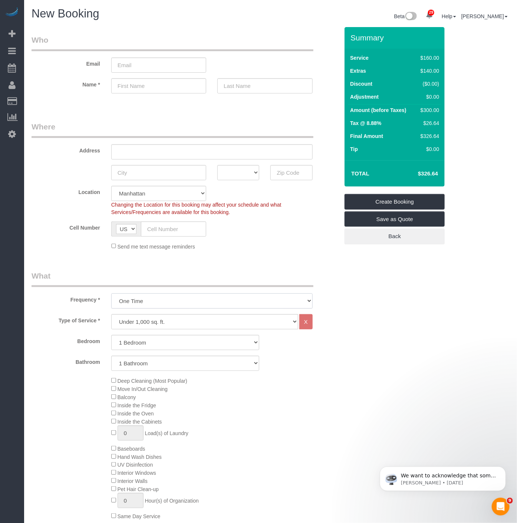
click at [132, 303] on select "One Time Weekly (20% Off) - 20.00% Every 2 Weeks (15% Off) - 15.00% Every 4 Wee…" at bounding box center [211, 300] width 201 height 15
click at [139, 275] on legend "What" at bounding box center [173, 278] width 282 height 17
click at [142, 299] on select "One Time Weekly (20% Off) - 20.00% Every 2 Weeks (15% Off) - 15.00% Every 4 Wee…" at bounding box center [211, 300] width 201 height 15
click at [142, 323] on select "Under 1,000 sq. ft. 1,001 - 1,500 sq. ft. 1,500+ sq. ft. Custom Cleaning Office…" at bounding box center [204, 321] width 187 height 15
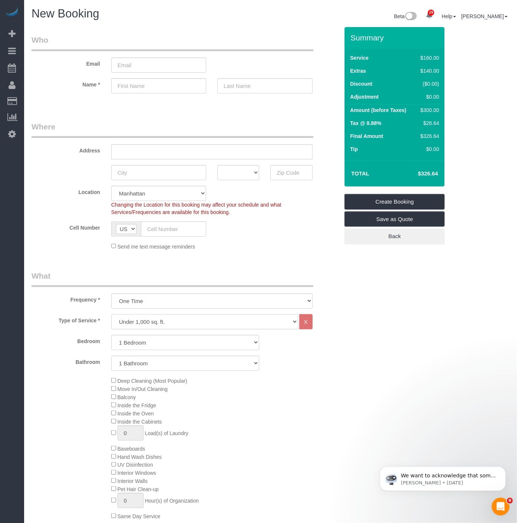
select select "308"
click at [111, 315] on select "Under 1,000 sq. ft. 1,001 - 1,500 sq. ft. 1,500+ sq. ft. Custom Cleaning Office…" at bounding box center [204, 321] width 187 height 15
select select "1"
select select "120"
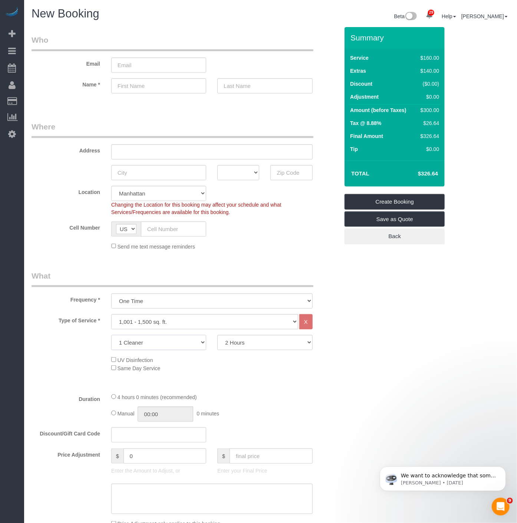
click at [150, 344] on select "1 Cleaner 2 Cleaners 3 Cleaners 4 Cleaners 5 Cleaners" at bounding box center [158, 342] width 95 height 15
select select "2"
click at [111, 336] on select "1 Cleaner 2 Cleaners 3 Cleaners 4 Cleaners 5 Cleaners" at bounding box center [158, 342] width 95 height 15
click at [220, 362] on div "UV Disinfection Same Day Service" at bounding box center [225, 364] width 239 height 16
drag, startPoint x: 38, startPoint y: 491, endPoint x: 3, endPoint y: 489, distance: 35.3
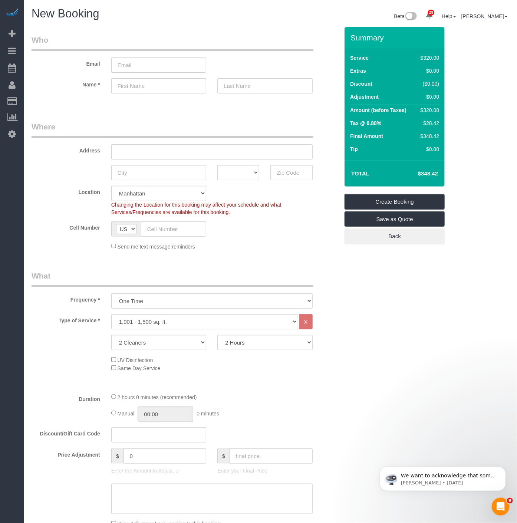
click at [38, 492] on div at bounding box center [185, 499] width 319 height 30
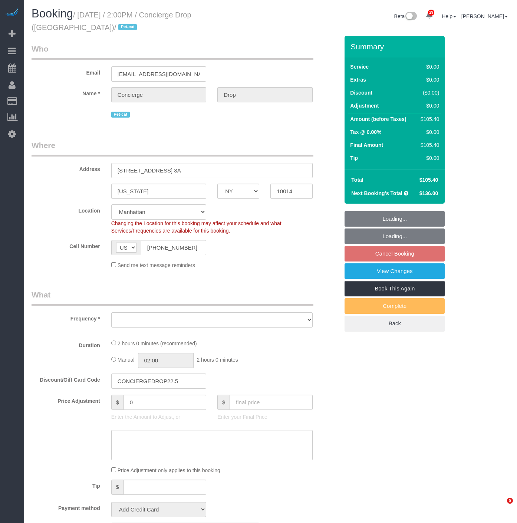
select select "NY"
select select "number:89"
select select "number:90"
select select "number:15"
select select "number:5"
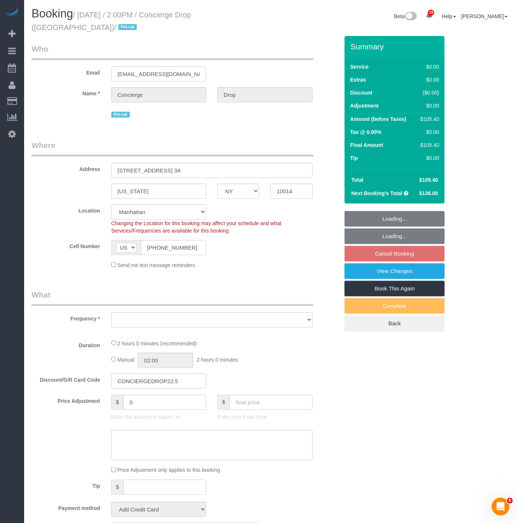
select select "string:stripe-pm_1RaQn24VGloSiKo7zeOF73Wj"
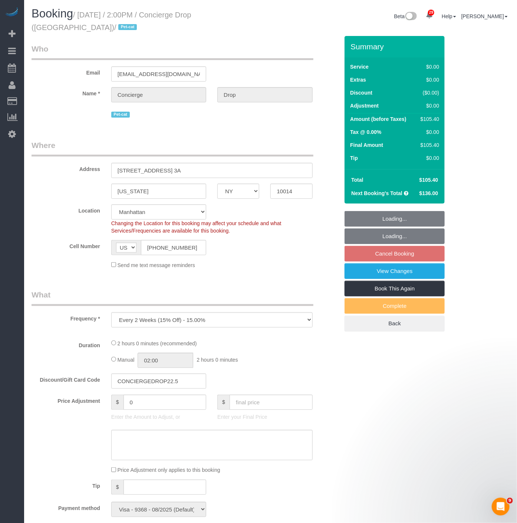
select select "object:969"
select select "1"
select select "spot3"
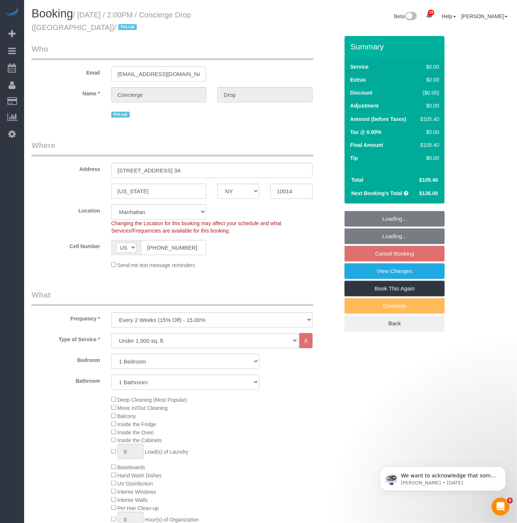
select select "object:1498"
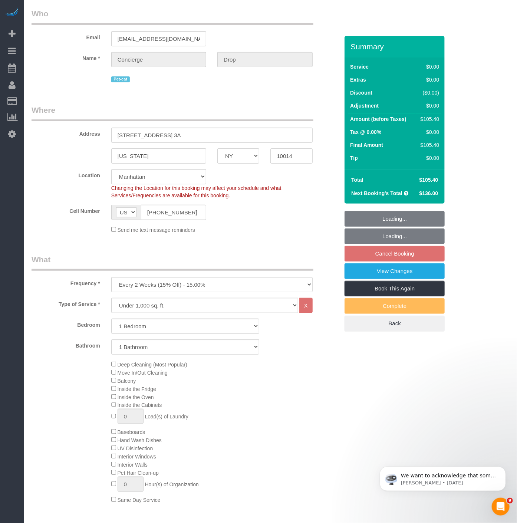
select select "1"
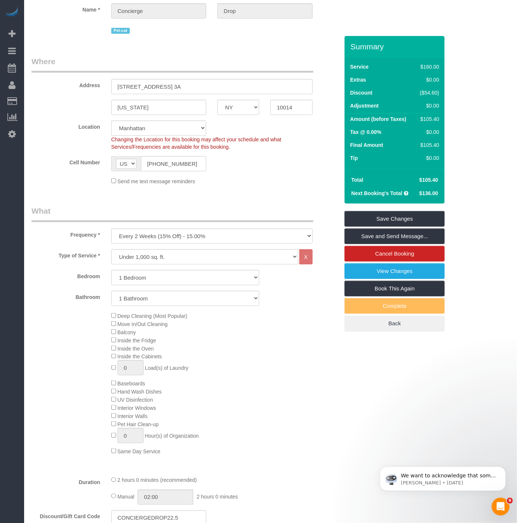
scroll to position [82, 0]
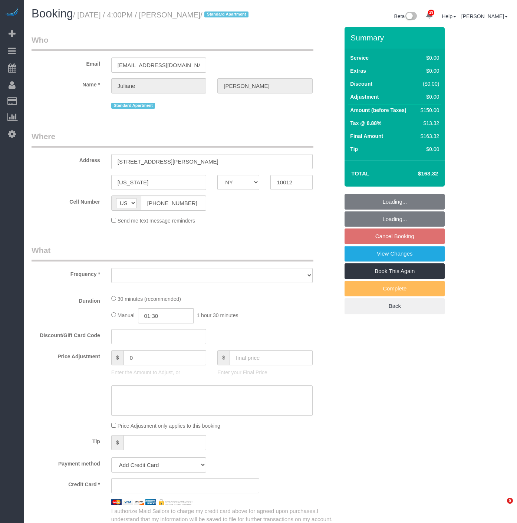
select select "NY"
select select "number:89"
select select "number:90"
select select "number:15"
select select "number:6"
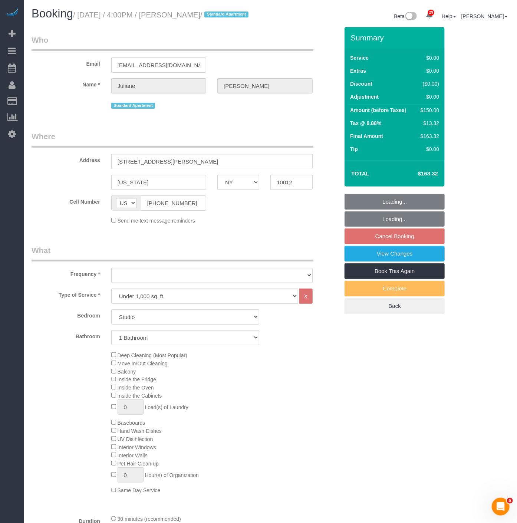
select select "string:stripe-pm_1NEwFG4VGloSiKo7u1xMbyul"
select select "spot4"
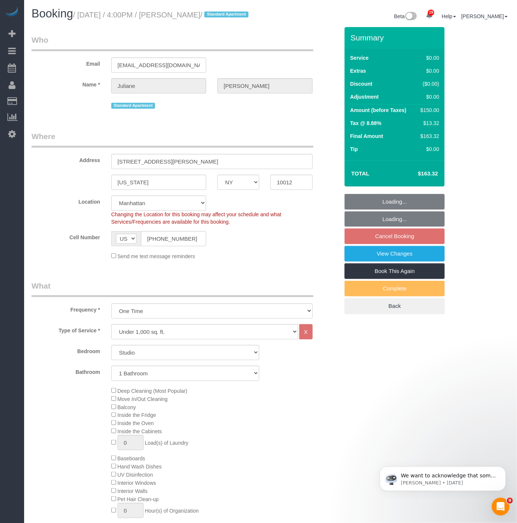
select select "object:1484"
select select "spot55"
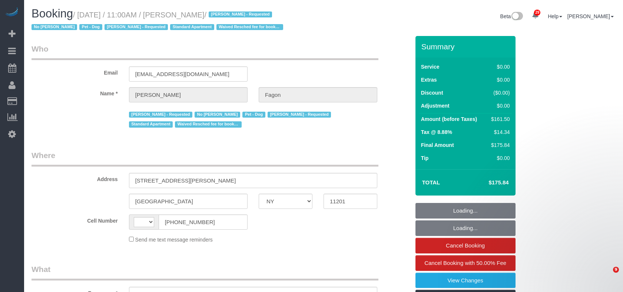
select select "NY"
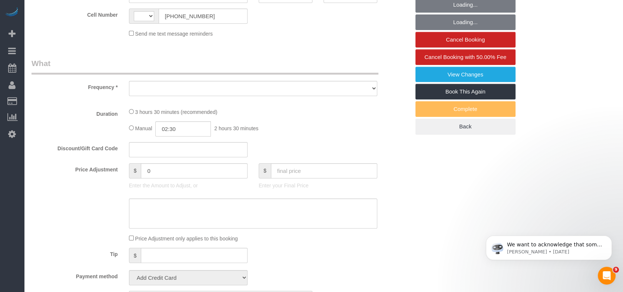
select select "object:519"
select select "string:stripe-pm_1N7MCH4VGloSiKo7X7U6WIVW"
select select "number:60"
select select "number:74"
select select "number:13"
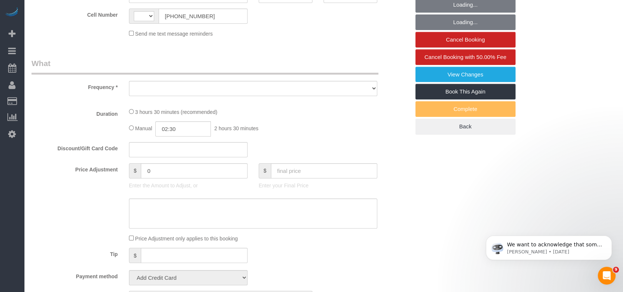
select select "number:5"
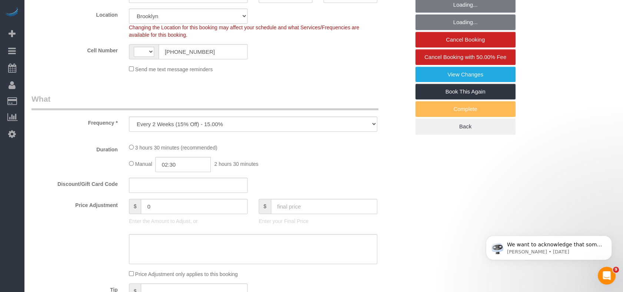
scroll to position [278, 0]
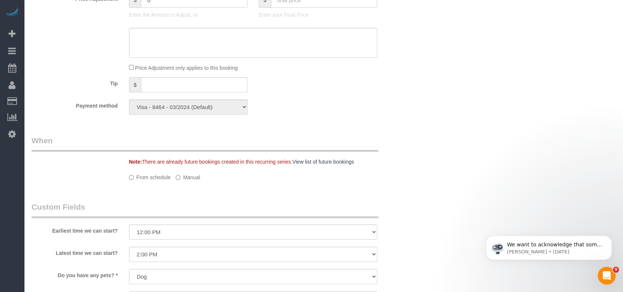
select select "object:1101"
select select "string:[GEOGRAPHIC_DATA]"
select select "spot1"
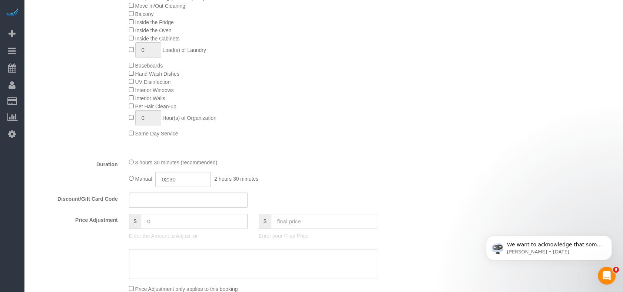
select select "1"
select select "2"
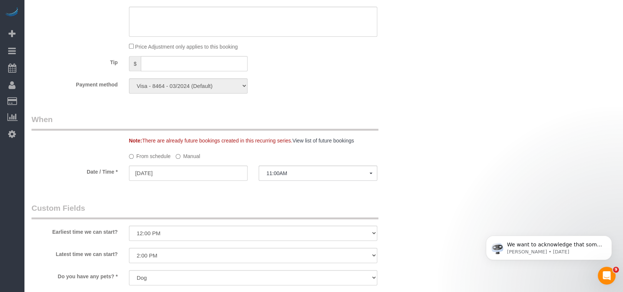
scroll to position [659, 0]
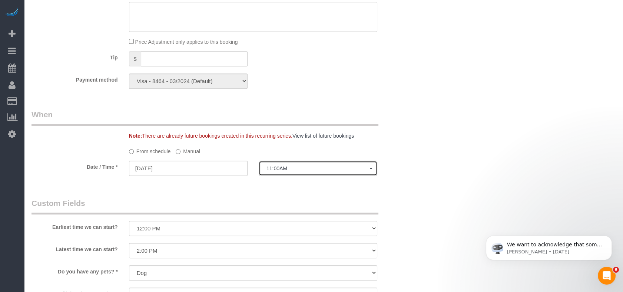
click at [292, 170] on span "11:00AM" at bounding box center [318, 168] width 103 height 6
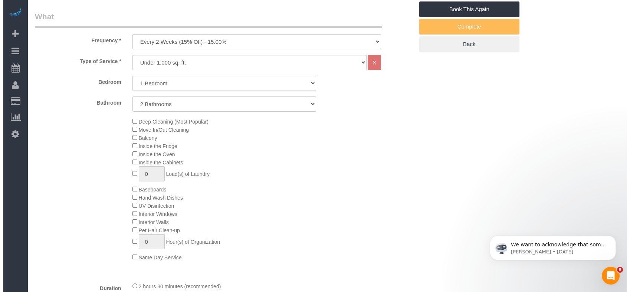
scroll to position [82, 0]
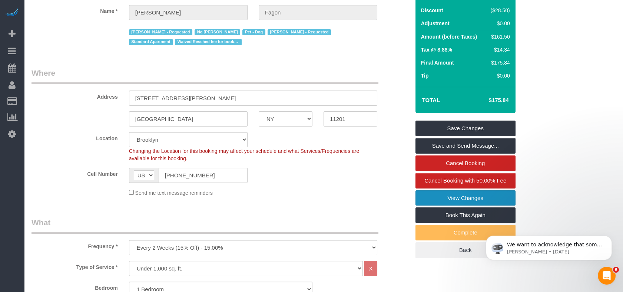
click at [465, 194] on link "View Changes" at bounding box center [466, 198] width 100 height 16
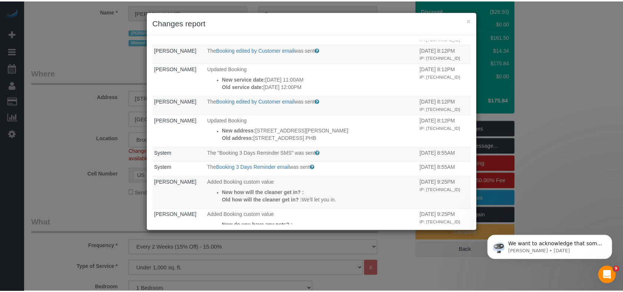
scroll to position [165, 0]
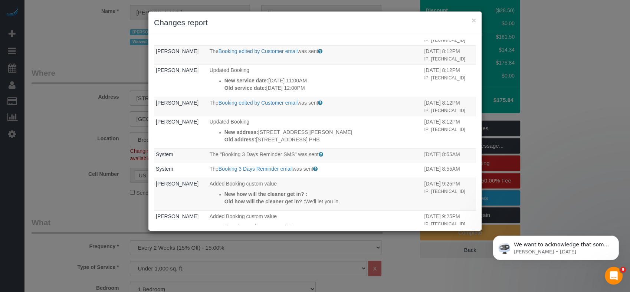
click at [71, 45] on div "× Changes report Who What When System The "Booking 1 Day Reminder SMS" was sent…" at bounding box center [315, 146] width 630 height 292
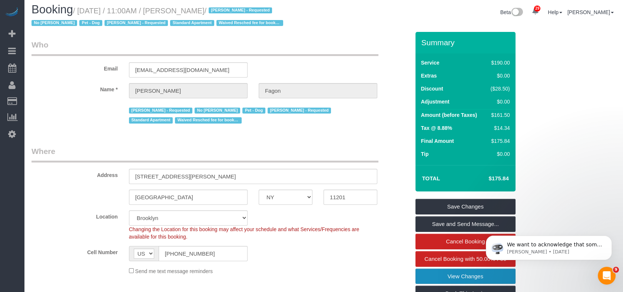
scroll to position [0, 0]
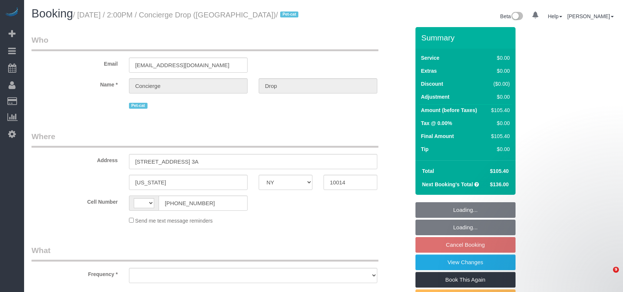
select select "NY"
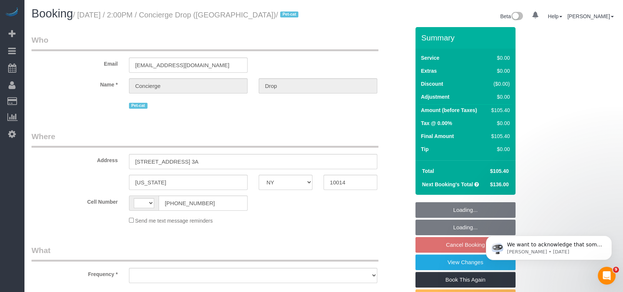
select select "string:[GEOGRAPHIC_DATA]"
select select "string:stripe-pm_1RaQn24VGloSiKo7zeOF73Wj"
select select "1"
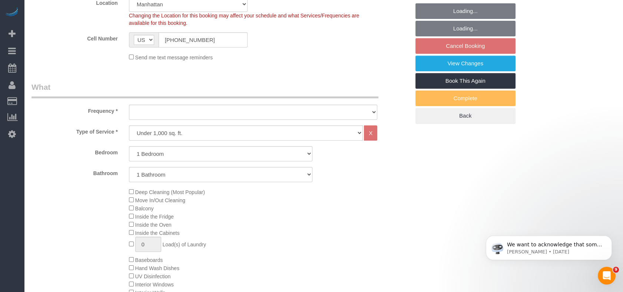
select select "object:927"
select select "spot3"
select select "number:89"
select select "number:90"
select select "number:15"
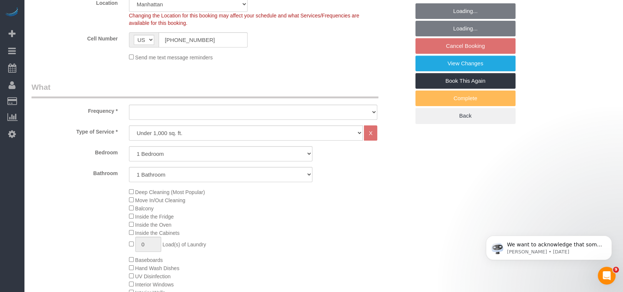
select select "number:5"
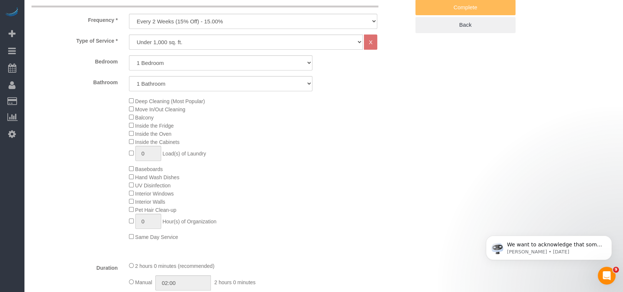
select select "object:1498"
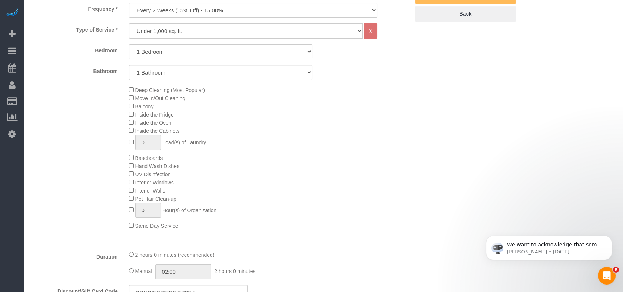
select select "1"
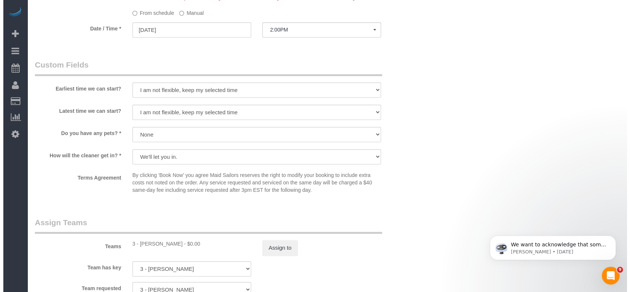
scroll to position [906, 0]
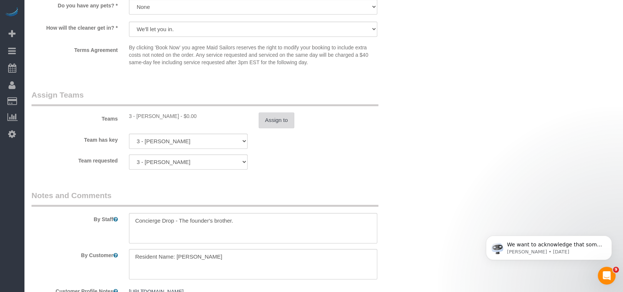
click at [275, 124] on button "Assign to" at bounding box center [277, 120] width 36 height 16
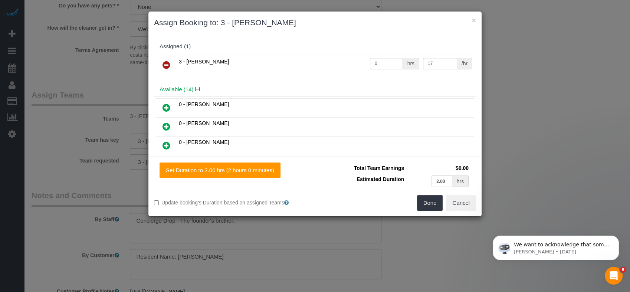
click at [167, 65] on icon at bounding box center [166, 64] width 8 height 9
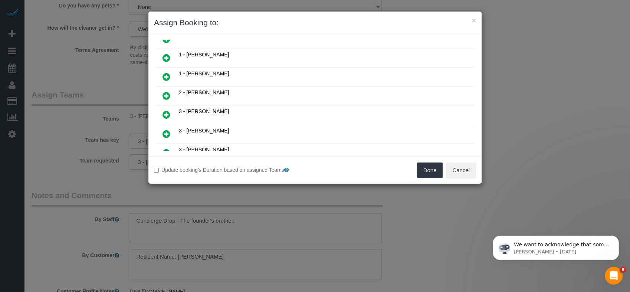
scroll to position [1461, 0]
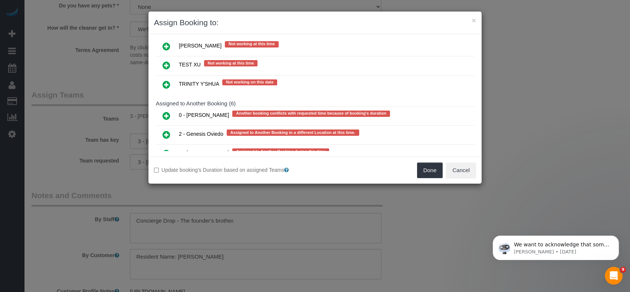
click at [166, 130] on icon at bounding box center [166, 134] width 8 height 9
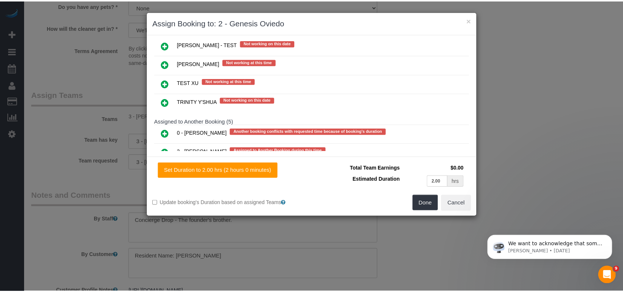
scroll to position [1478, 0]
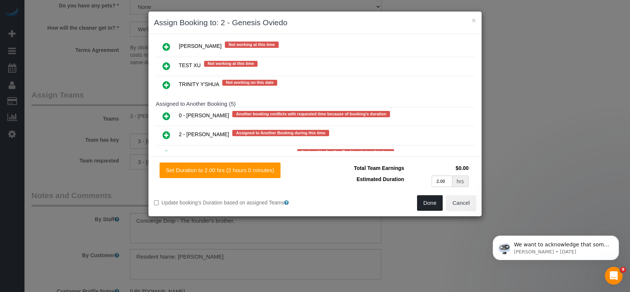
click at [431, 200] on button "Done" at bounding box center [430, 203] width 26 height 16
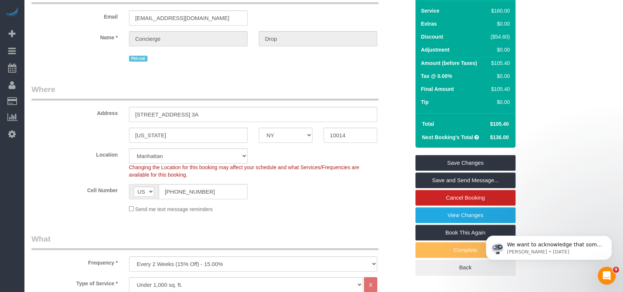
scroll to position [41, 0]
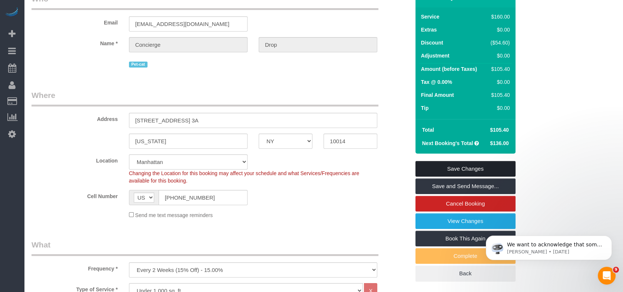
click at [435, 169] on link "Save Changes" at bounding box center [466, 169] width 100 height 16
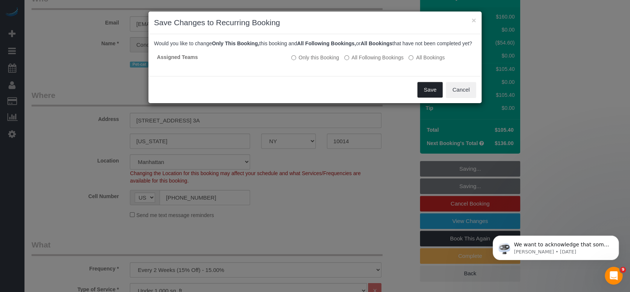
click at [431, 96] on button "Save" at bounding box center [429, 90] width 25 height 16
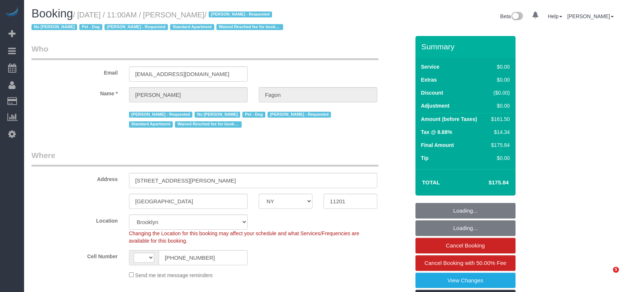
select select "NY"
select select "number:60"
select select "number:74"
select select "number:13"
select select "number:5"
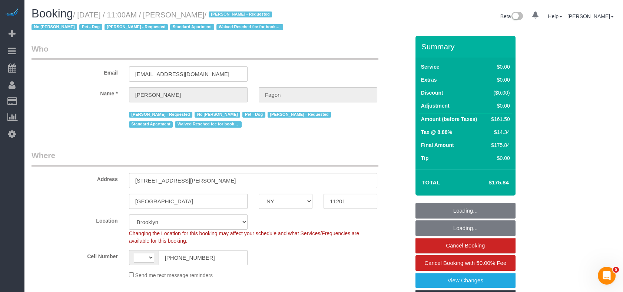
select select "string:[GEOGRAPHIC_DATA]"
select select "object:739"
select select "string:stripe-pm_1N7MCH4VGloSiKo7X7U6WIVW"
select select "1"
select select "2"
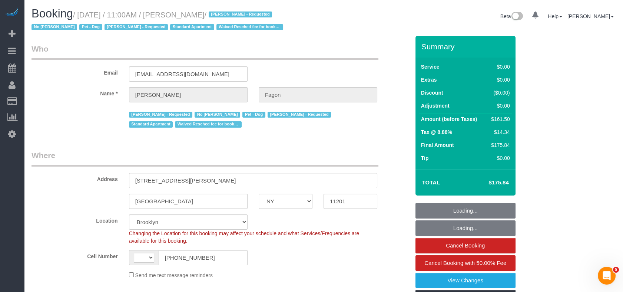
select select "spot1"
select select "object:1484"
select select "1"
select select "2"
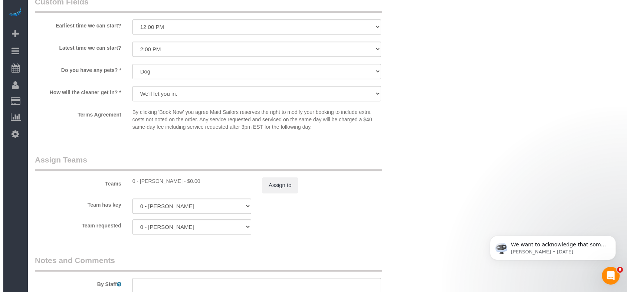
scroll to position [865, 0]
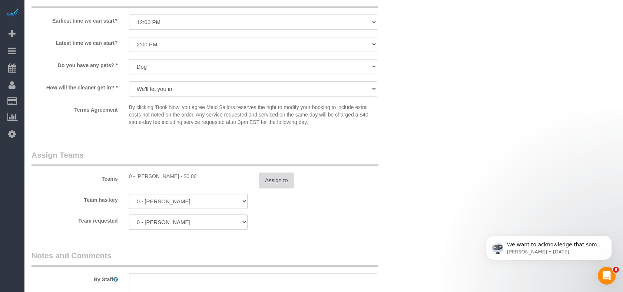
click at [275, 187] on button "Assign to" at bounding box center [277, 180] width 36 height 16
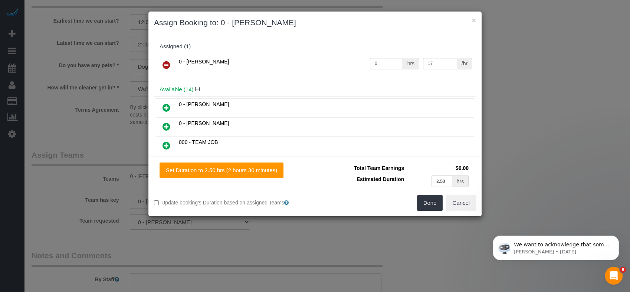
click at [168, 66] on icon at bounding box center [166, 64] width 8 height 9
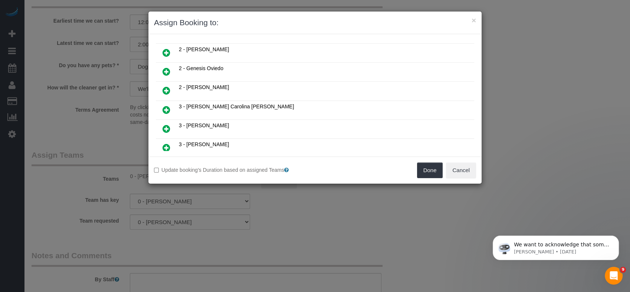
scroll to position [206, 0]
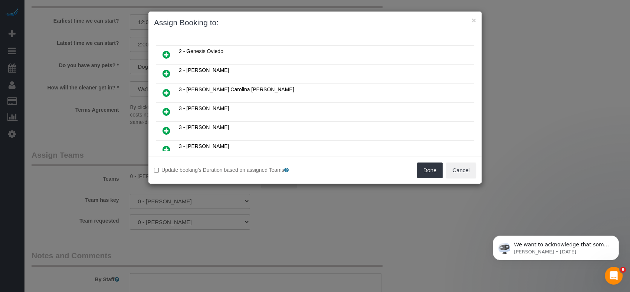
click at [168, 145] on icon at bounding box center [166, 149] width 8 height 9
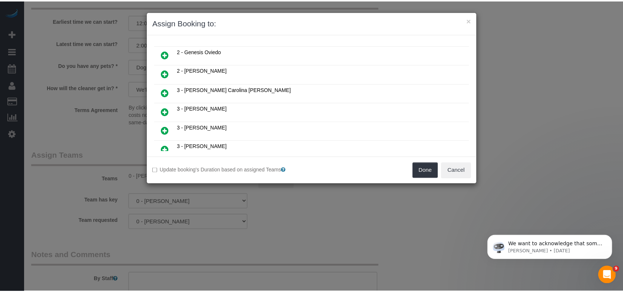
scroll to position [223, 0]
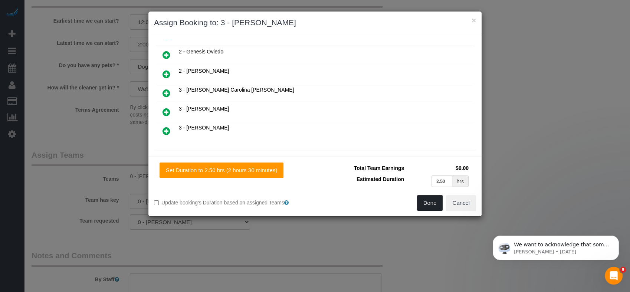
click at [426, 206] on button "Done" at bounding box center [430, 203] width 26 height 16
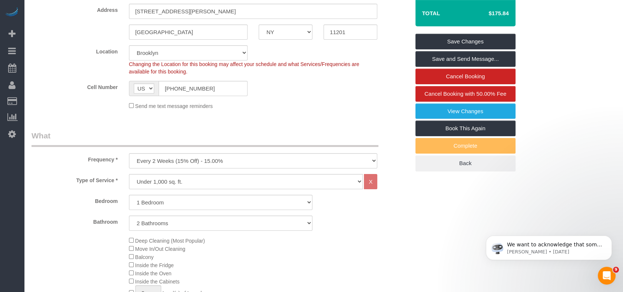
scroll to position [41, 0]
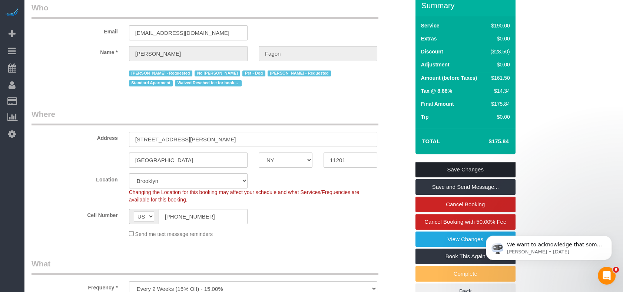
click at [467, 169] on link "Save Changes" at bounding box center [466, 170] width 100 height 16
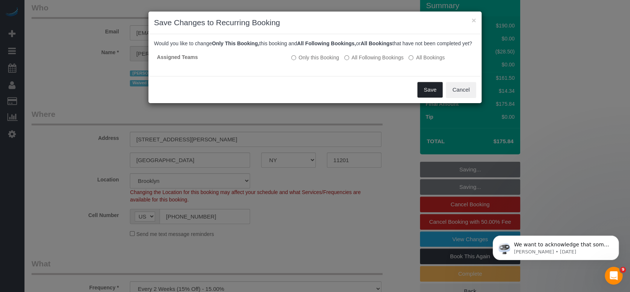
click at [435, 98] on button "Save" at bounding box center [429, 90] width 25 height 16
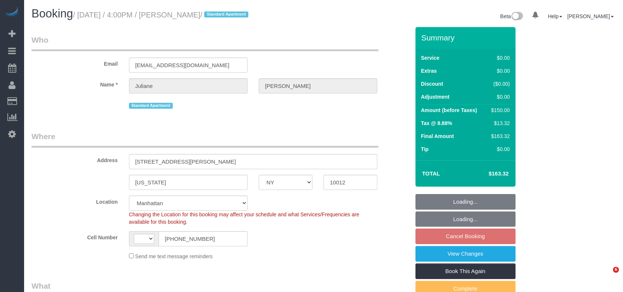
select select "NY"
select select "object:713"
select select "string:stripe-pm_1NEwFG4VGloSiKo7u1xMbyul"
select select "number:89"
select select "number:90"
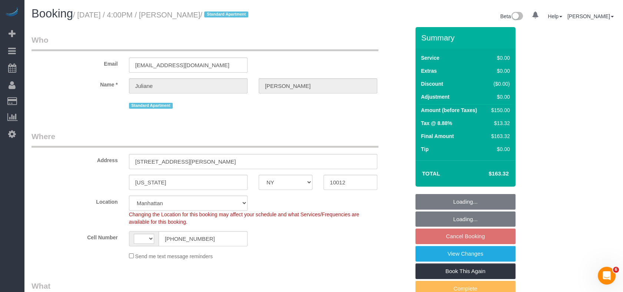
select select "number:15"
select select "number:6"
select select "string:[GEOGRAPHIC_DATA]"
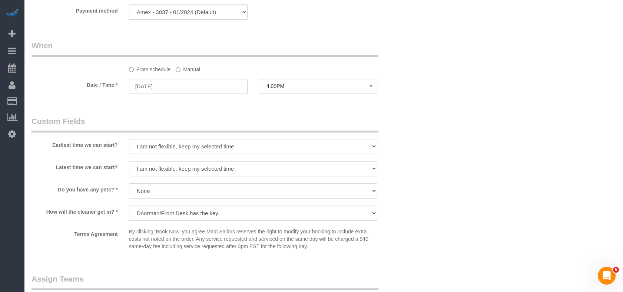
scroll to position [700, 0]
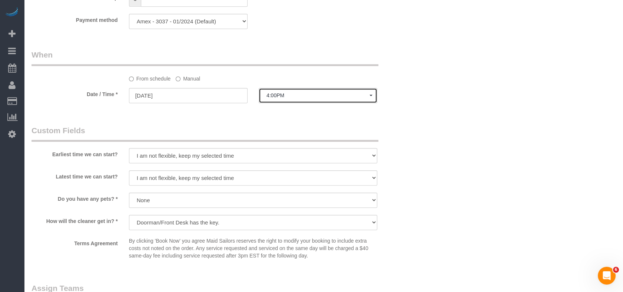
click at [270, 97] on span "4:00PM" at bounding box center [318, 95] width 103 height 6
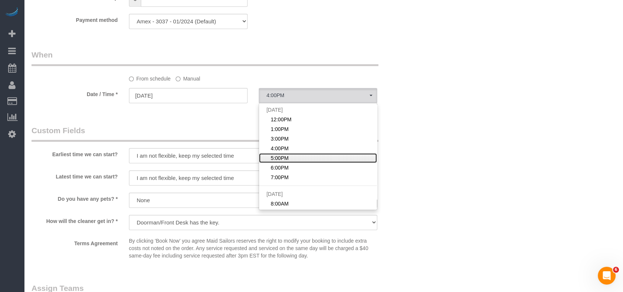
click at [275, 158] on span "5:00PM" at bounding box center [280, 157] width 18 height 7
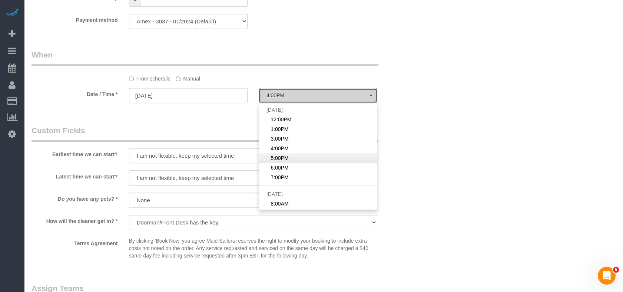
select select "spot5"
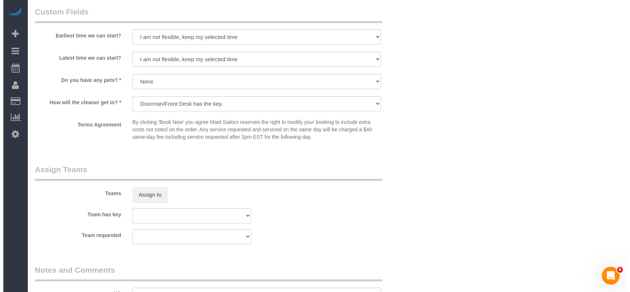
scroll to position [824, 0]
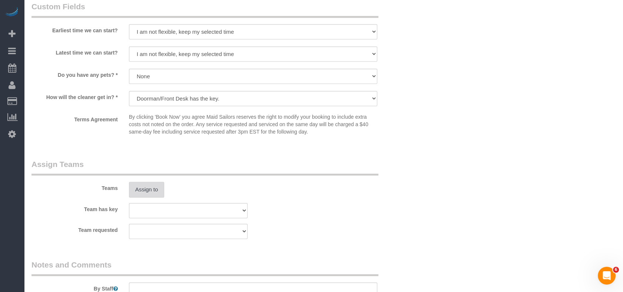
click at [139, 195] on button "Assign to" at bounding box center [147, 190] width 36 height 16
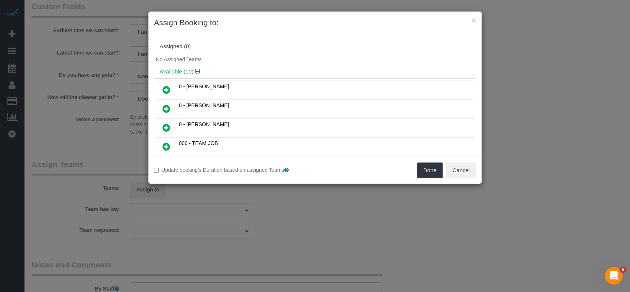
click at [166, 84] on link at bounding box center [166, 90] width 17 height 15
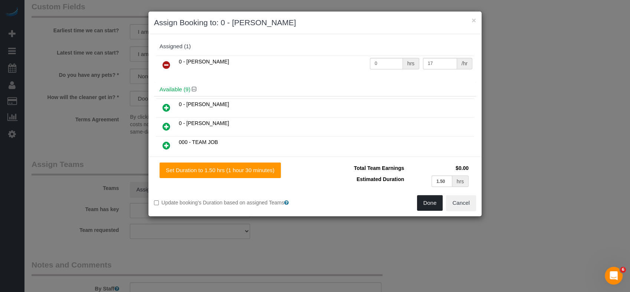
click at [431, 201] on button "Done" at bounding box center [430, 203] width 26 height 16
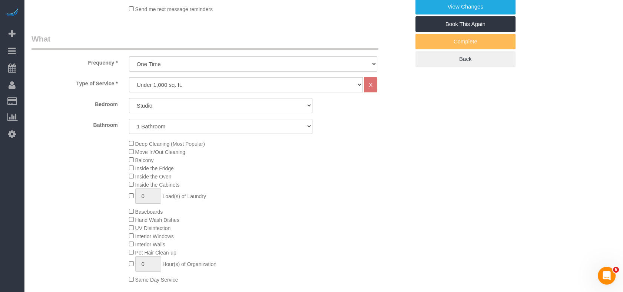
scroll to position [82, 0]
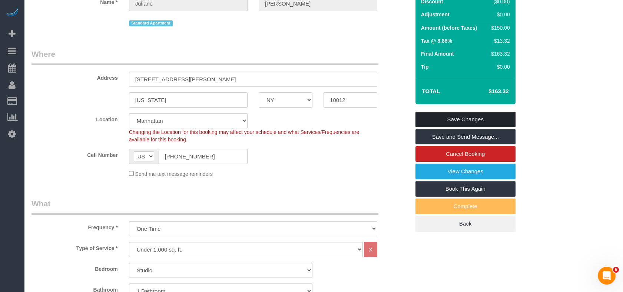
click at [450, 114] on link "Save Changes" at bounding box center [466, 120] width 100 height 16
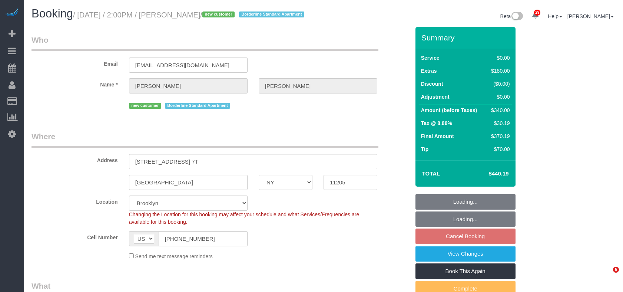
select select "NY"
select select "number:89"
select select "number:79"
select select "number:15"
select select "number:6"
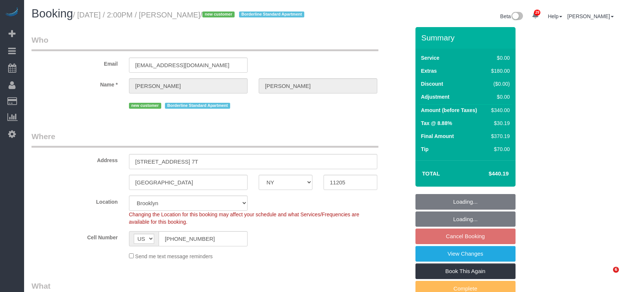
select select "spot2"
select select "1"
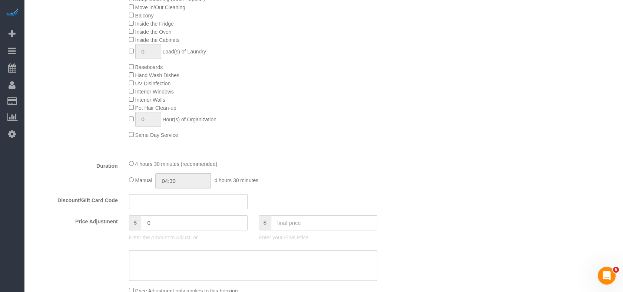
scroll to position [412, 0]
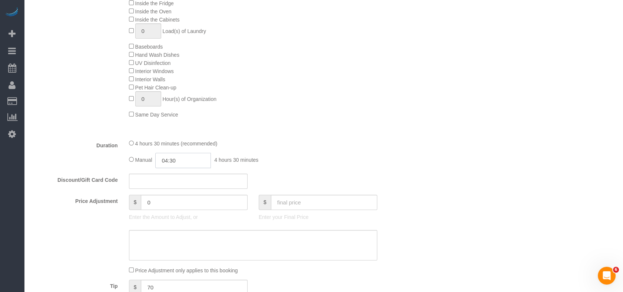
click at [170, 168] on input "04:30" at bounding box center [183, 160] width 56 height 15
type input "02:00"
click at [165, 224] on li "02:00" at bounding box center [175, 225] width 33 height 10
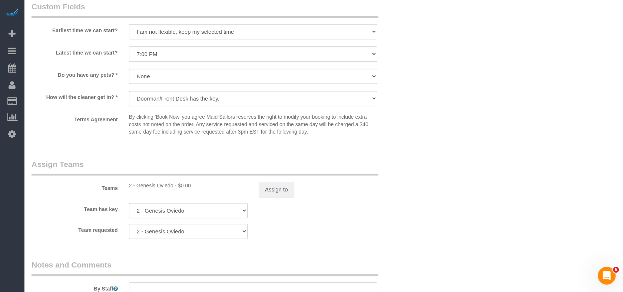
scroll to position [659, 0]
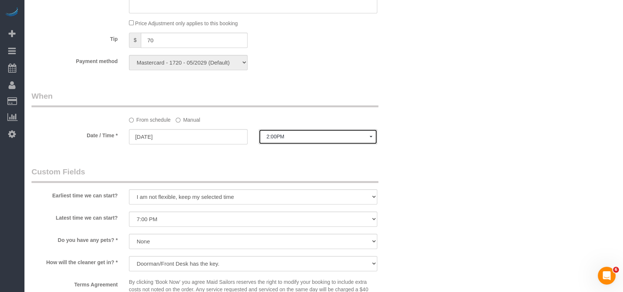
click at [273, 139] on span "2:00PM" at bounding box center [318, 137] width 103 height 6
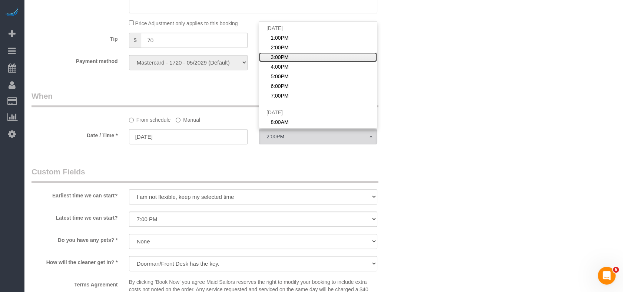
click at [285, 61] on span "3:00PM" at bounding box center [280, 56] width 18 height 7
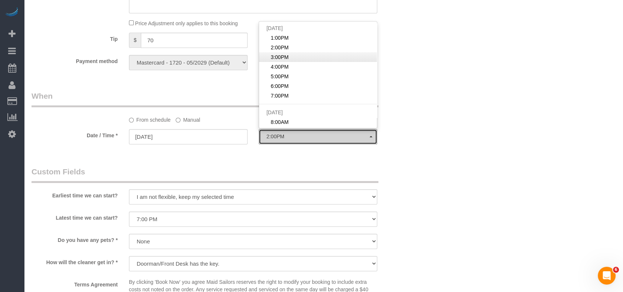
select select "spot58"
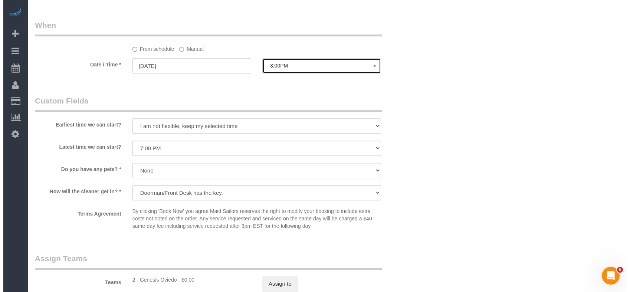
scroll to position [865, 0]
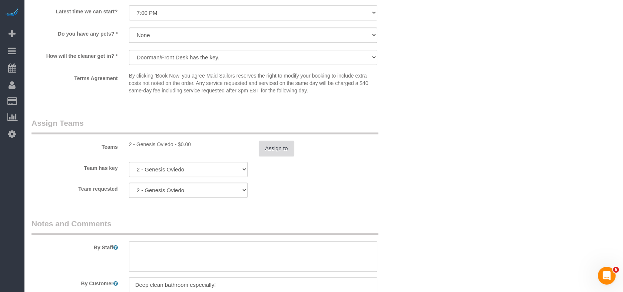
click at [262, 156] on button "Assign to" at bounding box center [277, 149] width 36 height 16
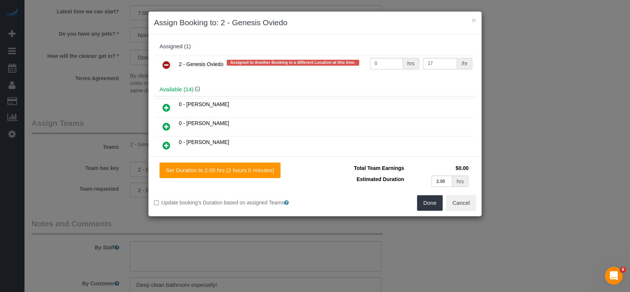
click at [168, 64] on icon at bounding box center [166, 64] width 8 height 9
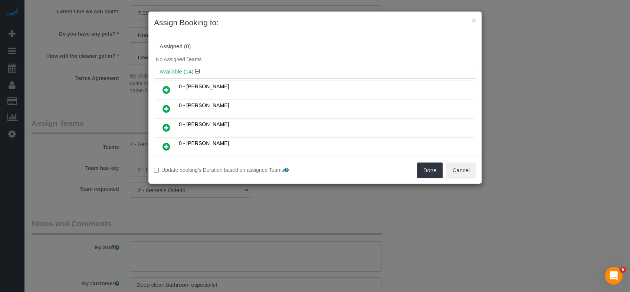
scroll to position [212, 0]
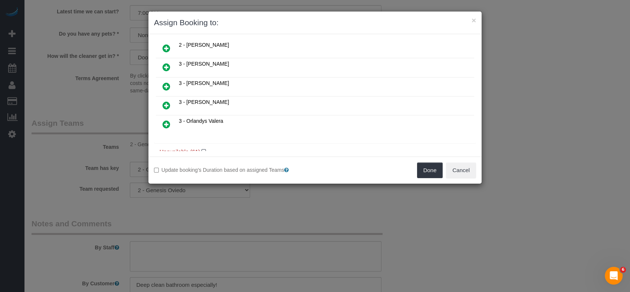
click at [163, 98] on link at bounding box center [166, 105] width 17 height 15
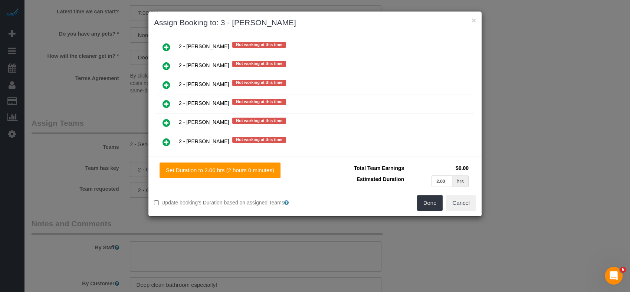
scroll to position [211, 0]
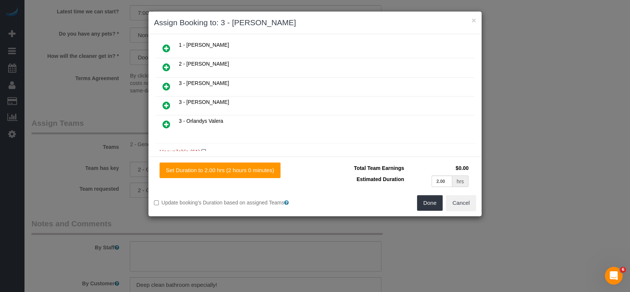
click at [166, 102] on icon at bounding box center [166, 105] width 8 height 9
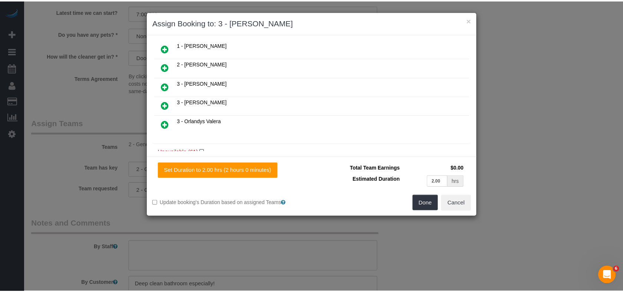
scroll to position [230, 0]
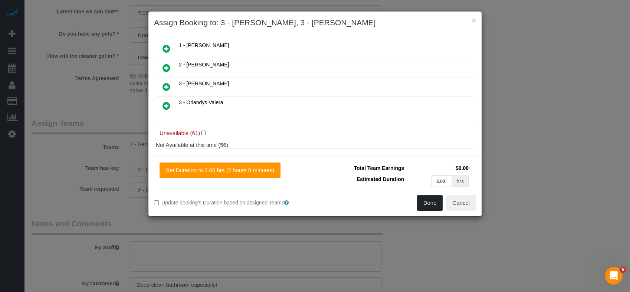
click at [421, 199] on button "Done" at bounding box center [430, 203] width 26 height 16
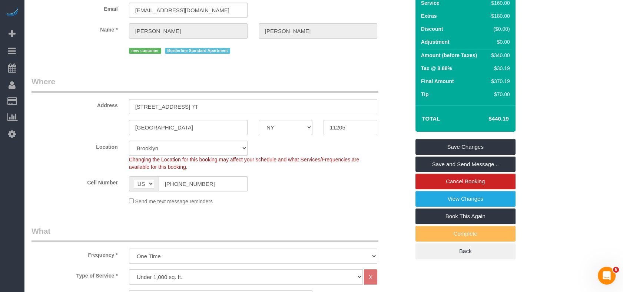
scroll to position [41, 0]
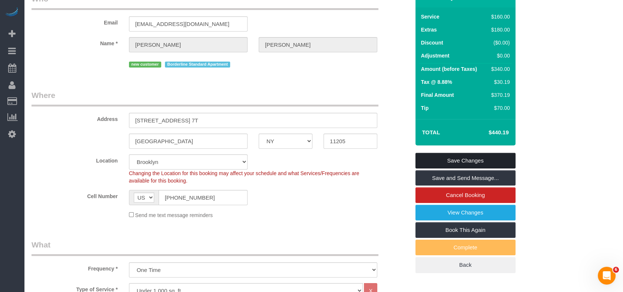
click at [433, 167] on link "Save Changes" at bounding box center [466, 161] width 100 height 16
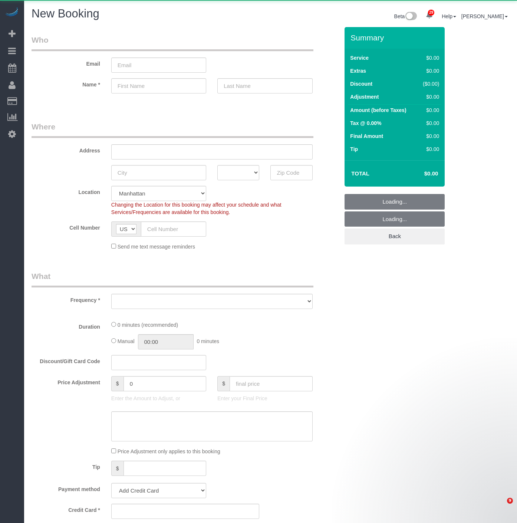
select select "number:89"
select select "number:90"
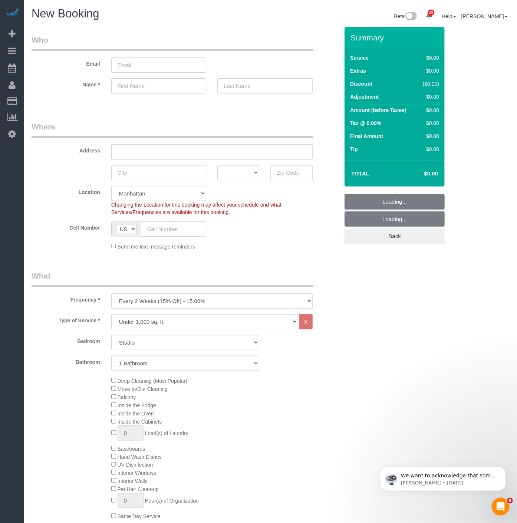
select select "object:5331"
click at [168, 339] on select "Studio 1 Bedroom 2 Bedrooms 3 Bedrooms" at bounding box center [185, 342] width 148 height 15
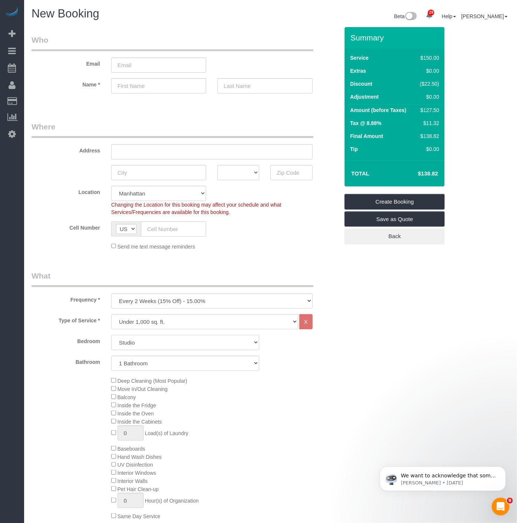
select select "1"
click at [111, 336] on select "Studio 1 Bedroom 2 Bedrooms 3 Bedrooms" at bounding box center [185, 342] width 148 height 15
drag, startPoint x: 159, startPoint y: 298, endPoint x: 157, endPoint y: 307, distance: 9.1
click at [159, 299] on select "One Time Weekly (20% Off) - 20.00% Every 2 Weeks (15% Off) - 15.00% Every 4 Wee…" at bounding box center [211, 300] width 201 height 15
select select "object:5332"
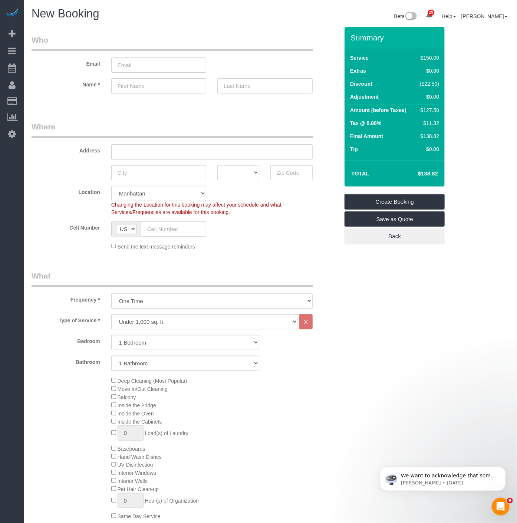
click at [111, 294] on select "One Time Weekly (20% Off) - 20.00% Every 2 Weeks (15% Off) - 15.00% Every 4 Wee…" at bounding box center [211, 300] width 201 height 15
click at [432, 171] on h4 "$326.64" at bounding box center [417, 174] width 42 height 6
copy h4 "326.64"
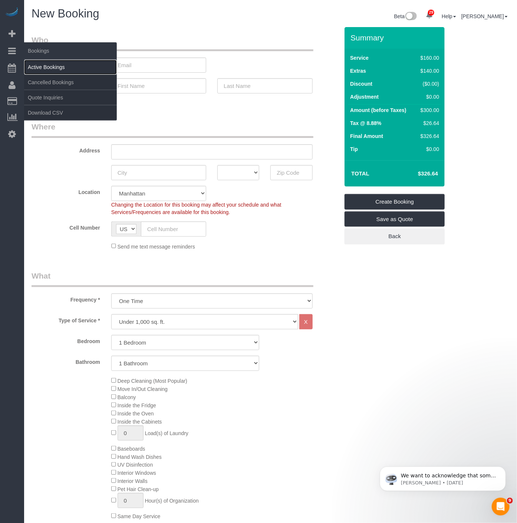
click at [56, 66] on link "Active Bookings" at bounding box center [70, 67] width 93 height 15
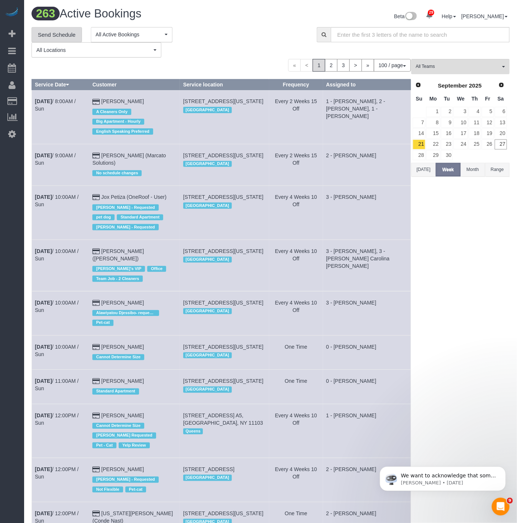
click at [46, 35] on link "Send Schedule" at bounding box center [57, 35] width 50 height 16
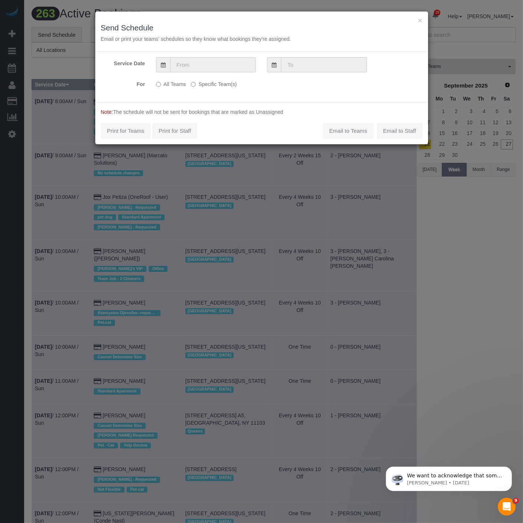
click at [235, 59] on input "text" at bounding box center [213, 64] width 86 height 15
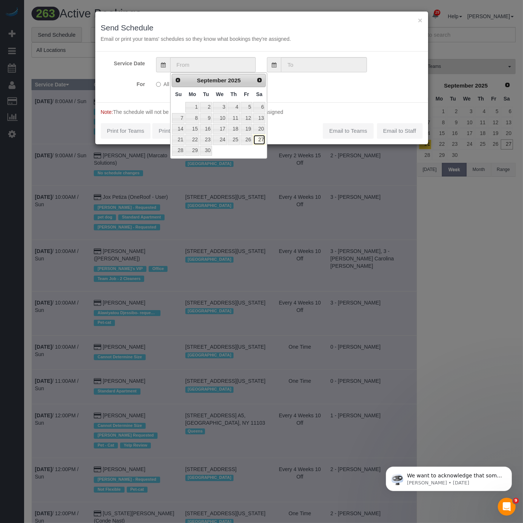
click at [260, 142] on link "27" at bounding box center [259, 140] width 12 height 10
type input "09/27/2025"
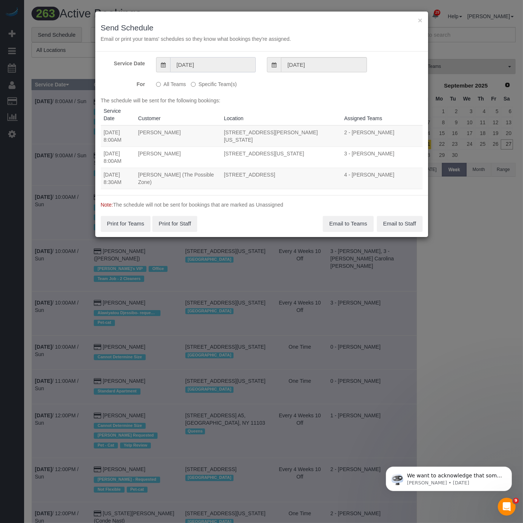
click at [182, 60] on input "09/27/2025" at bounding box center [213, 64] width 86 height 15
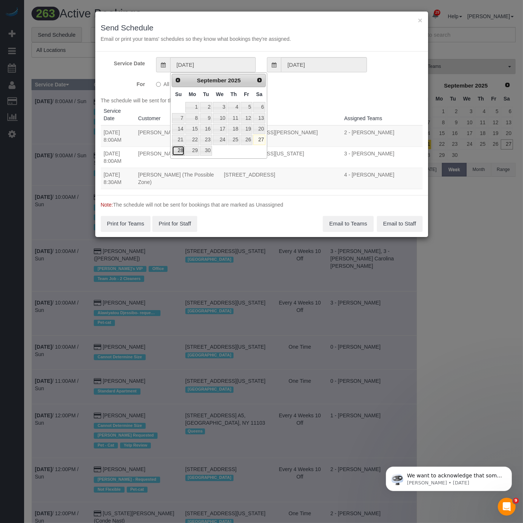
click at [178, 148] on link "28" at bounding box center [178, 151] width 13 height 10
type input "[DATE]"
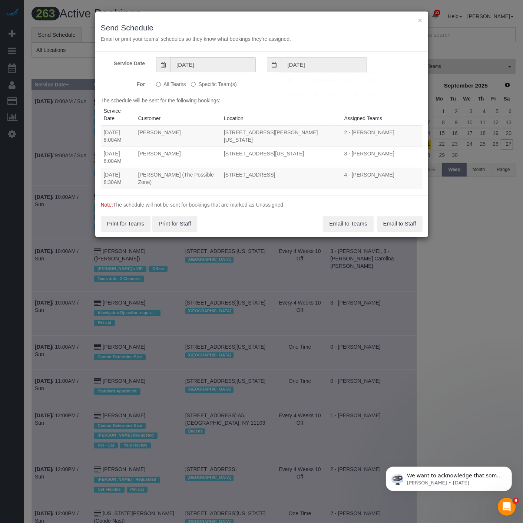
click at [303, 69] on input "09/27/2025" at bounding box center [324, 64] width 86 height 15
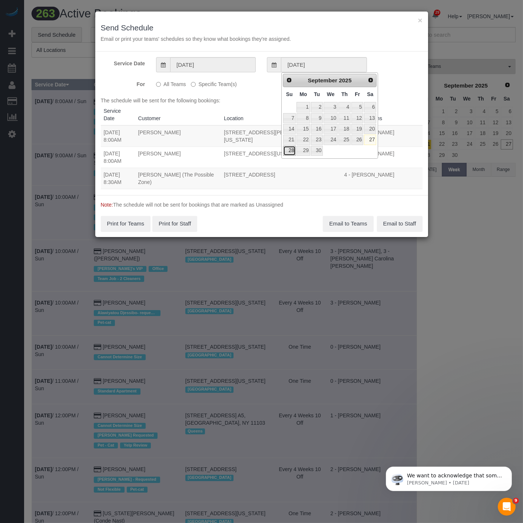
click at [287, 152] on link "28" at bounding box center [289, 151] width 13 height 10
type input "[DATE]"
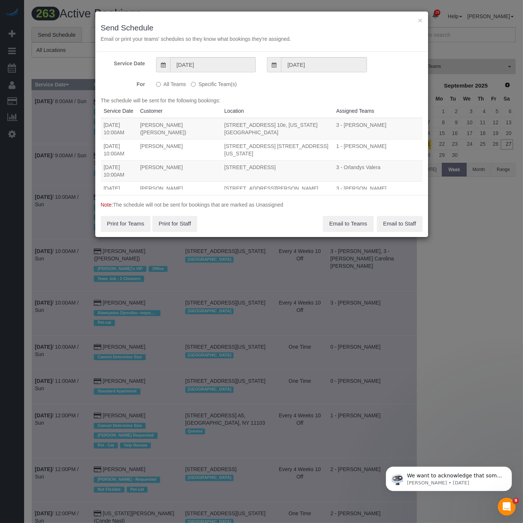
click at [202, 83] on label "Specific Team(s)" at bounding box center [214, 83] width 46 height 10
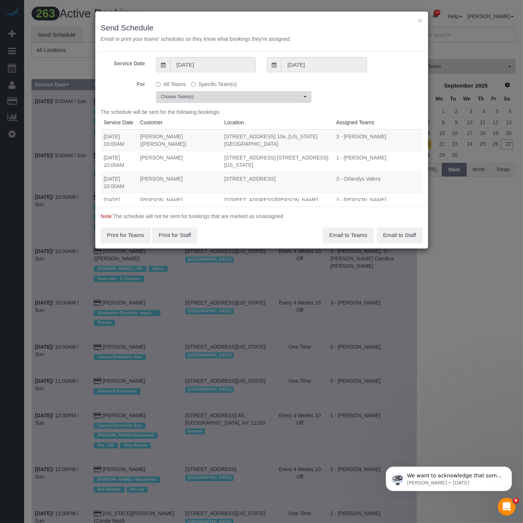
click at [202, 102] on button "Choose Team(s)" at bounding box center [233, 96] width 155 height 11
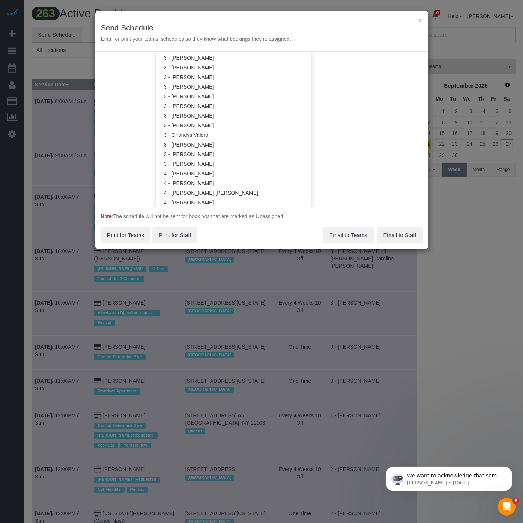
scroll to position [659, 0]
click at [206, 125] on link "3 - Orlandys Valera" at bounding box center [234, 127] width 155 height 10
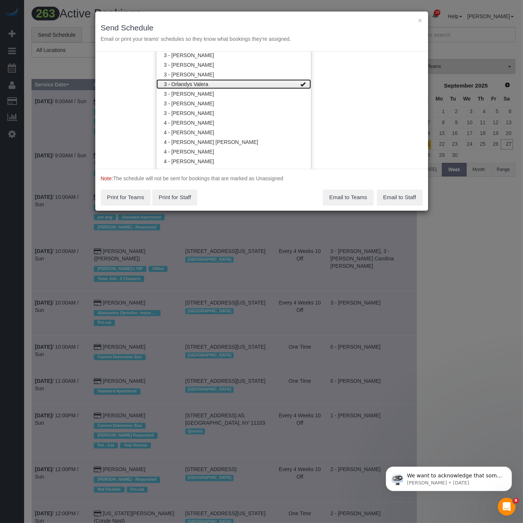
scroll to position [700, 0]
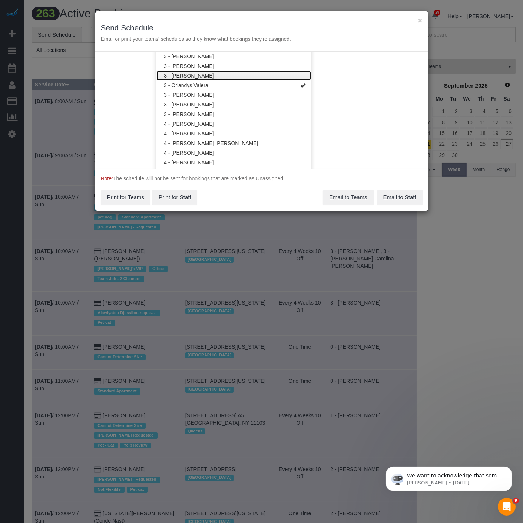
click at [215, 73] on link "3 - [PERSON_NAME]" at bounding box center [234, 76] width 155 height 10
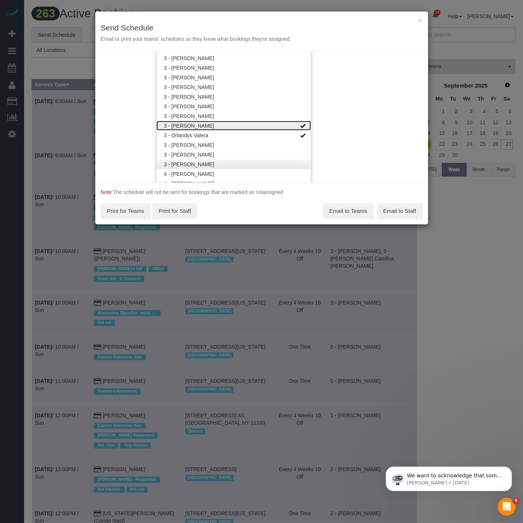
scroll to position [618, 0]
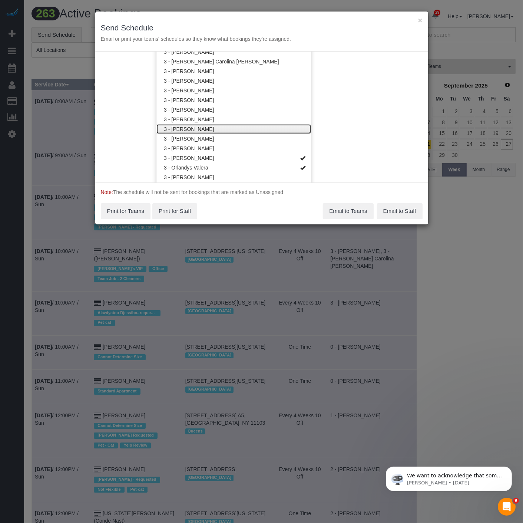
click at [217, 124] on link "3 - [PERSON_NAME]" at bounding box center [234, 129] width 155 height 10
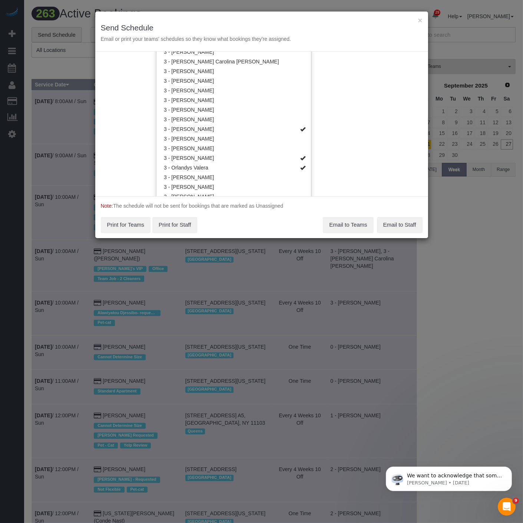
click at [266, 229] on div "Note: The schedule will not be sent for bookings that are marked as Unassigned …" at bounding box center [261, 217] width 333 height 42
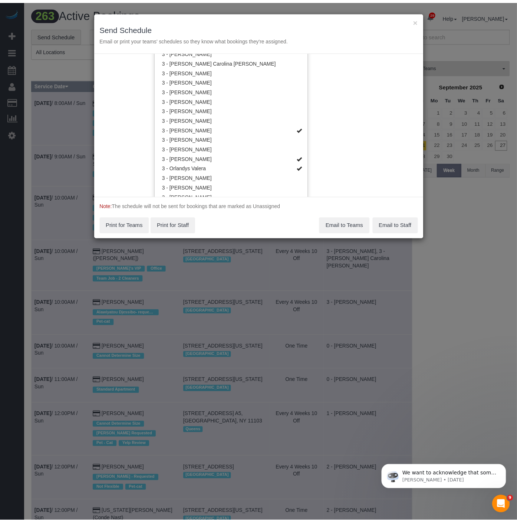
scroll to position [0, 0]
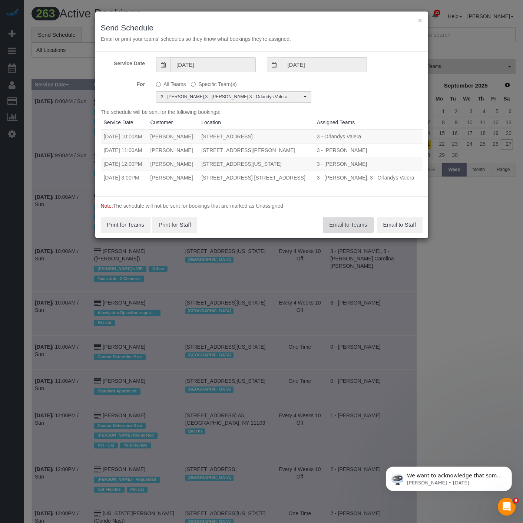
drag, startPoint x: 355, startPoint y: 238, endPoint x: 350, endPoint y: 158, distance: 80.6
click at [356, 163] on form "Service Date 09/28/2025 09/28/2025 For All Teams Specific Team(s) 3 - Maria Bon…" at bounding box center [261, 145] width 333 height 186
click at [344, 233] on button "Email to Teams" at bounding box center [348, 225] width 50 height 16
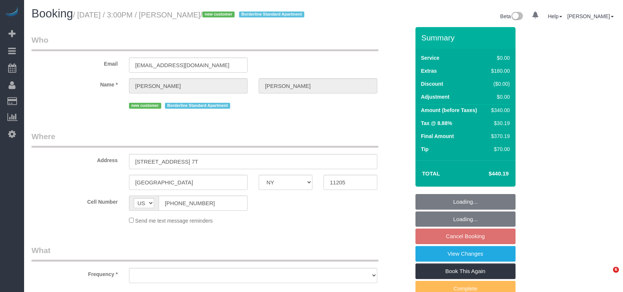
select select "NY"
select select "number:89"
select select "number:79"
select select "number:15"
select select "number:6"
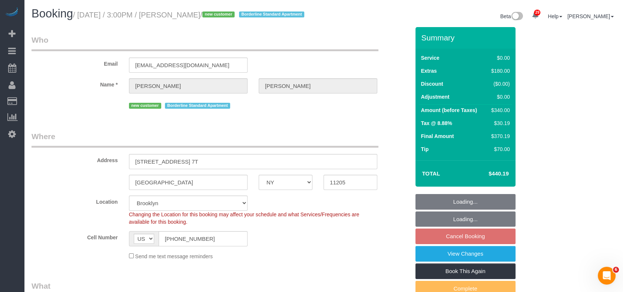
select select "string:stripe-pm_1S56cq4VGloSiKo7mTPCRTxw"
select select "object:975"
select select "spot3"
select select "1"
select select "object:1467"
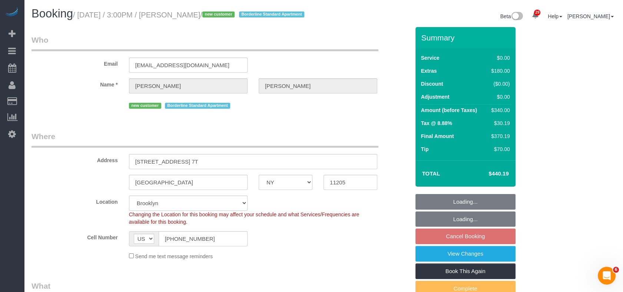
select select "1"
click at [213, 116] on fieldset "Who Email lleonard797@gmail.com Name * Lucy Leonard new customer Borderline Sta…" at bounding box center [221, 75] width 379 height 82
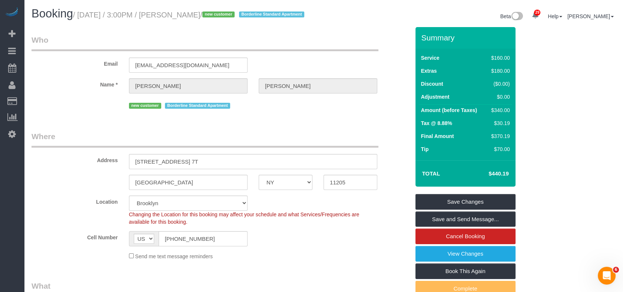
click at [252, 148] on legend "Where" at bounding box center [205, 139] width 347 height 17
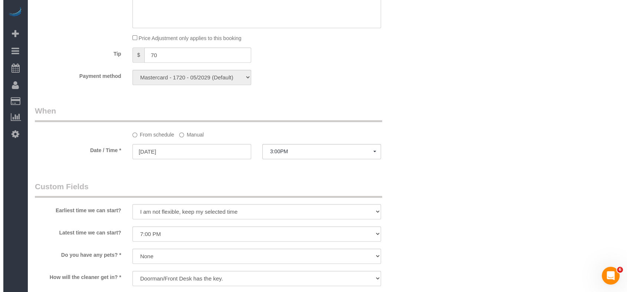
scroll to position [783, 0]
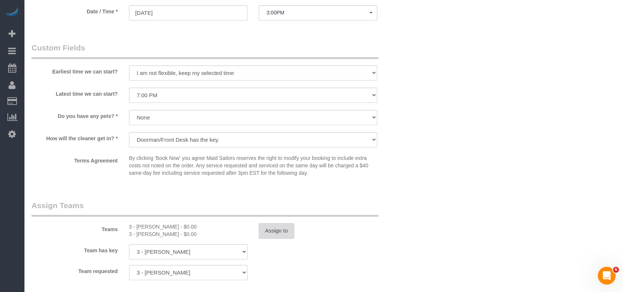
click at [270, 238] on button "Assign to" at bounding box center [277, 231] width 36 height 16
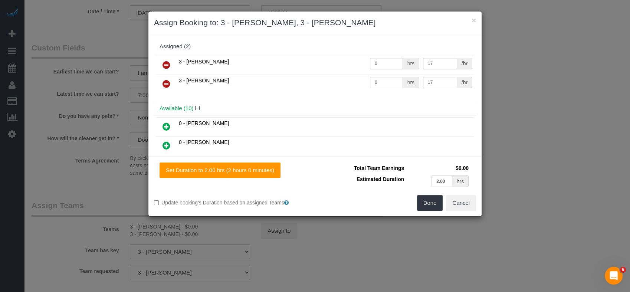
click at [161, 86] on link at bounding box center [166, 84] width 17 height 15
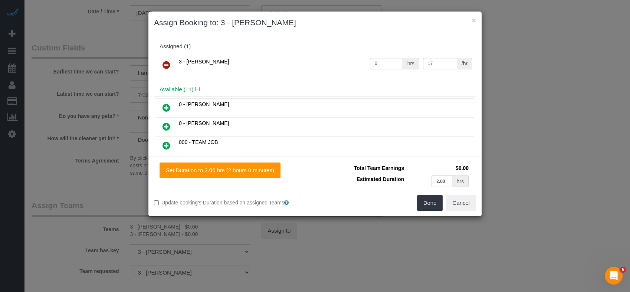
scroll to position [193, 0]
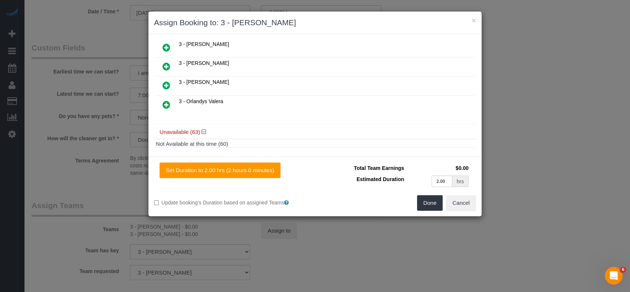
click at [167, 101] on icon at bounding box center [166, 104] width 8 height 9
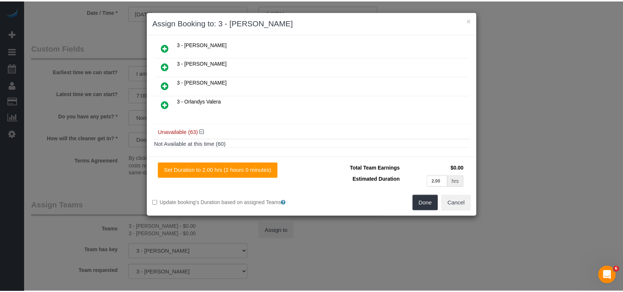
scroll to position [211, 0]
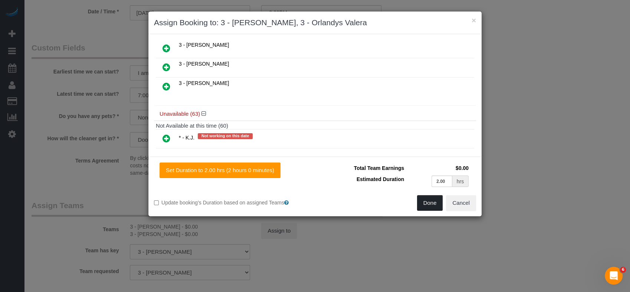
click at [418, 204] on button "Done" at bounding box center [430, 203] width 26 height 16
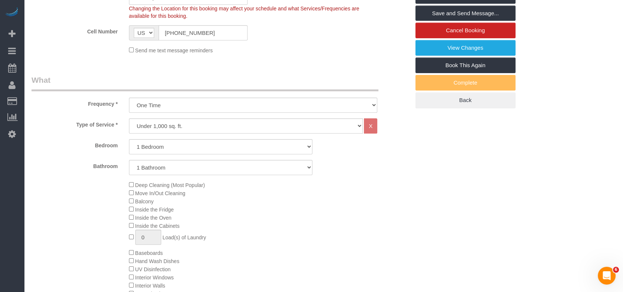
scroll to position [0, 0]
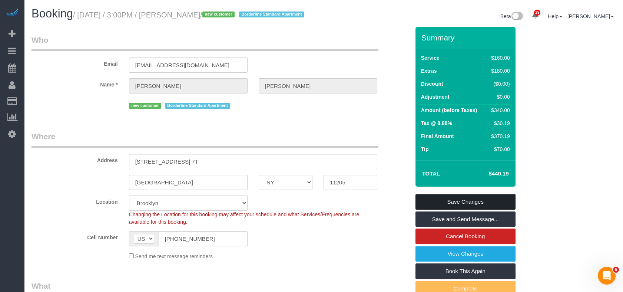
click at [467, 209] on link "Save Changes" at bounding box center [466, 202] width 100 height 16
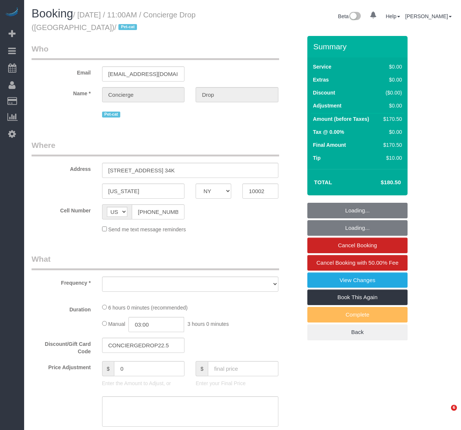
select select "NY"
select select "string:stripe-pm_1RaQn24VGloSiKo7zeOF73Wj"
select select "number:89"
select select "number:90"
select select "number:14"
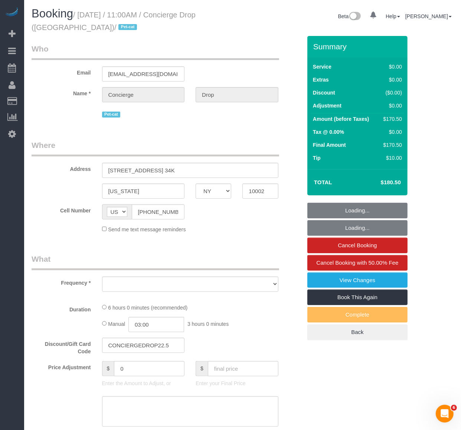
select select "number:5"
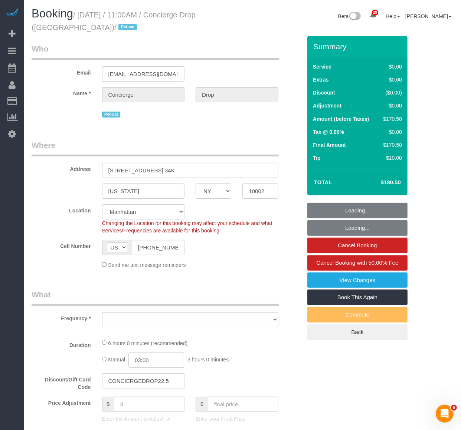
select select "object:966"
select select "spot1"
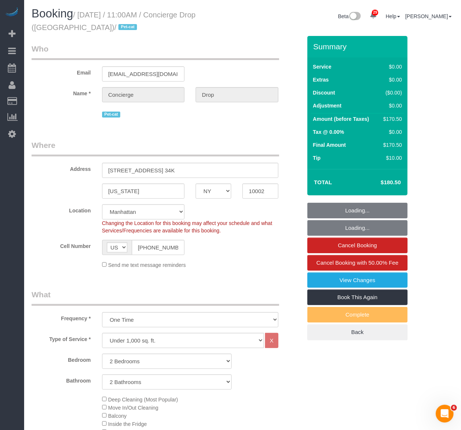
select select "object:1532"
select select "2"
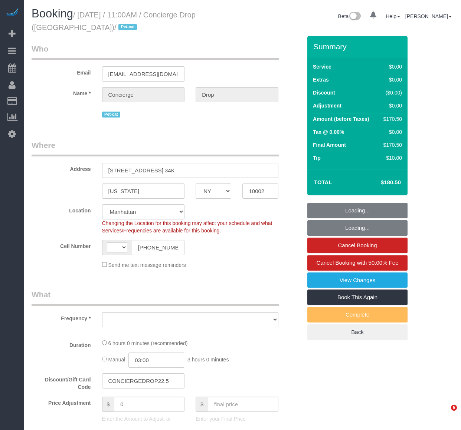
select select "NY"
select select "2"
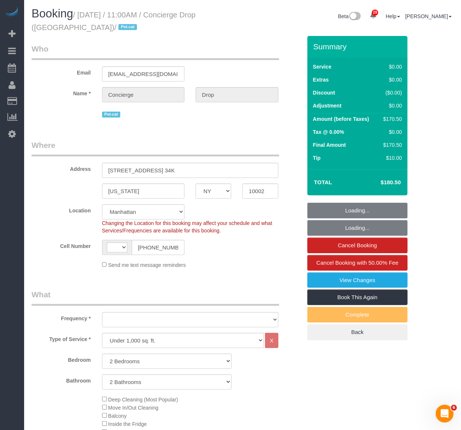
select select "string:stripe-pm_1RaQn24VGloSiKo7zeOF73Wj"
select select "string:[GEOGRAPHIC_DATA]"
select select "spot1"
select select "number:89"
select select "number:90"
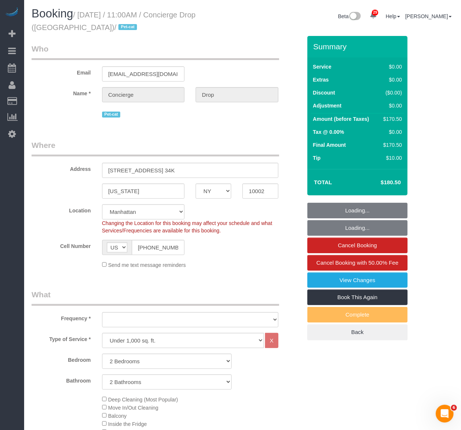
select select "number:14"
select select "number:5"
select select "2"
select select "object:1532"
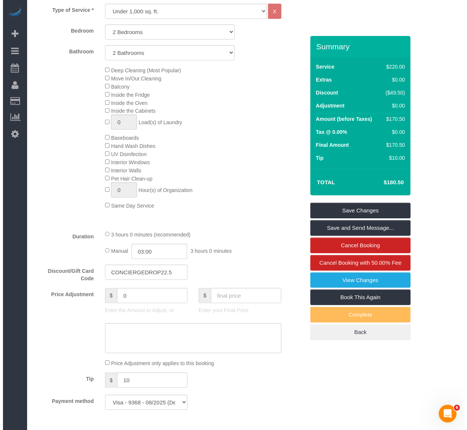
scroll to position [371, 0]
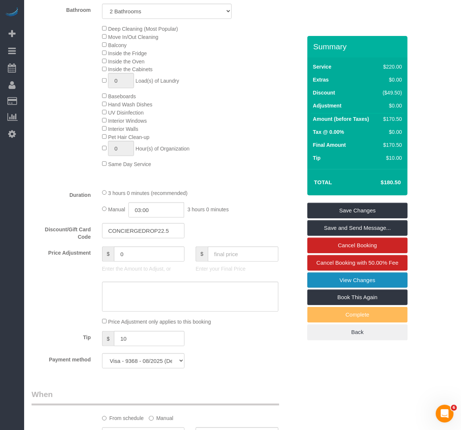
click link "View Changes"
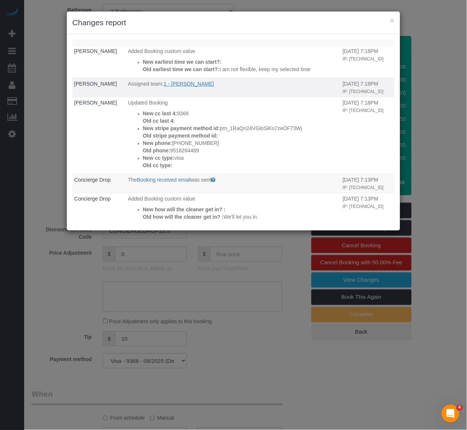
scroll to position [273, 0]
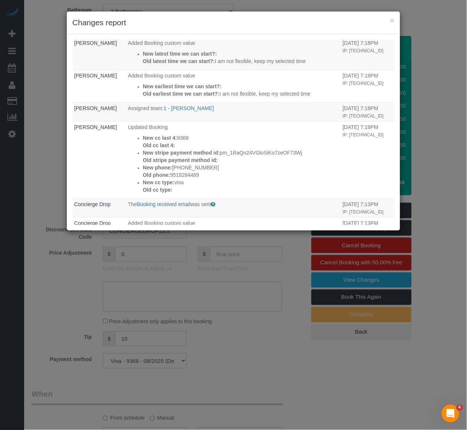
click p "Old final price: 196.00"
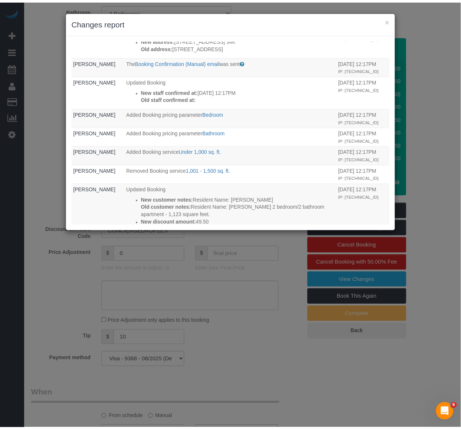
scroll to position [0, 0]
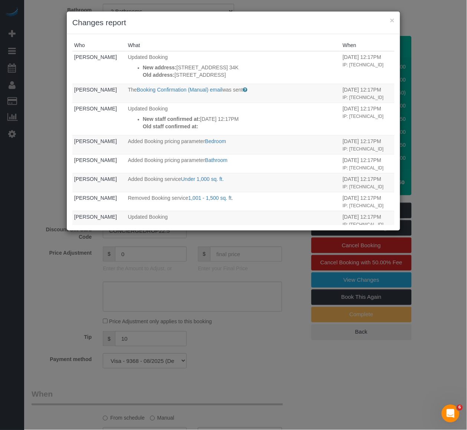
click div "× Changes report Who What When Jacky Xu Updated Booking New address: 225 Cherry…"
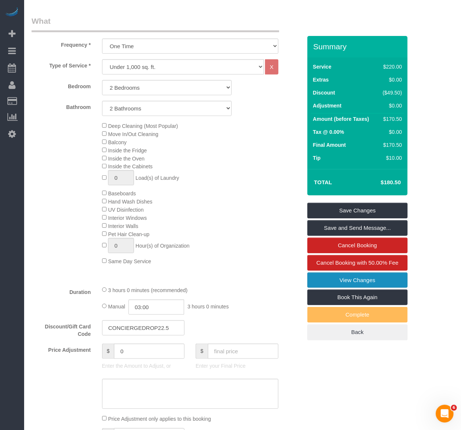
scroll to position [288, 0]
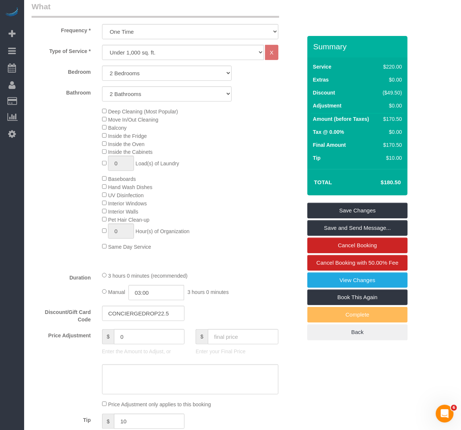
click div "Deep Cleaning (Most Popular) Move In/Out Cleaning Balcony Inside the Fridge Ins…"
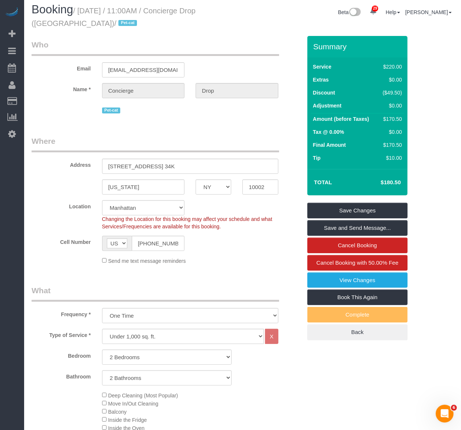
scroll to position [0, 0]
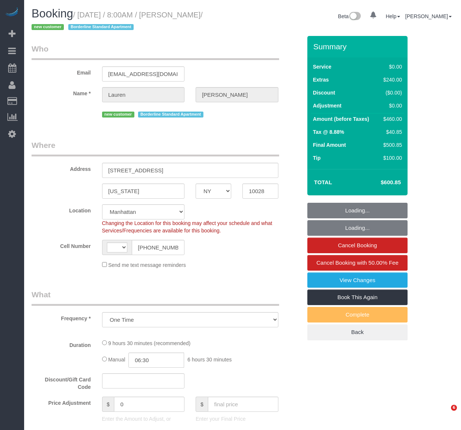
select select "NY"
select select "string:[GEOGRAPHIC_DATA]"
select select "string:stripe-pm_1SBiTP4VGloSiKo7h6Y8x6lI"
select select "number:56"
select select "number:72"
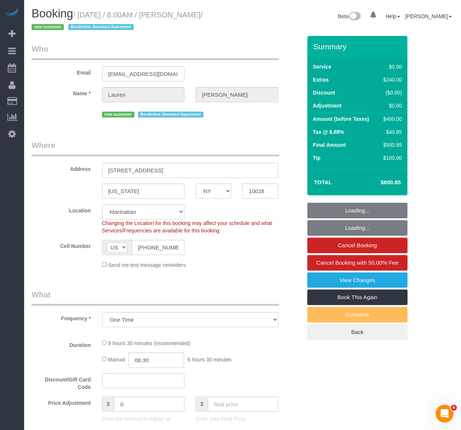
select select "number:15"
select select "number:6"
select select "object:974"
select select "2"
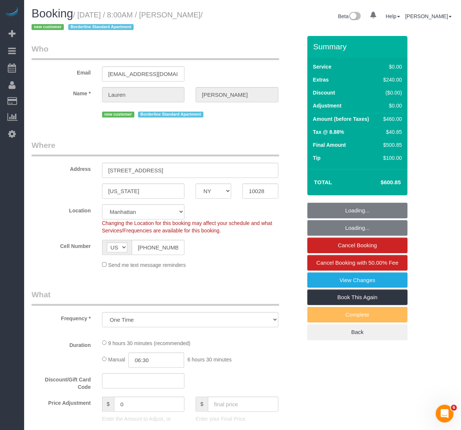
select select "spot1"
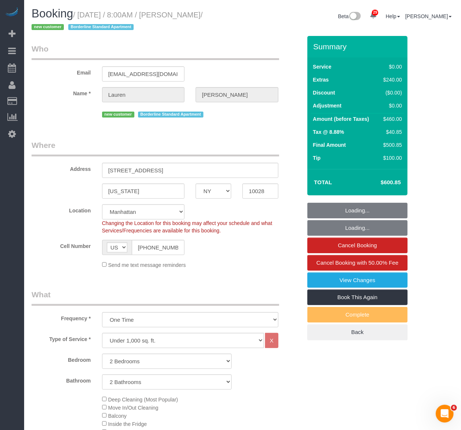
select select "2"
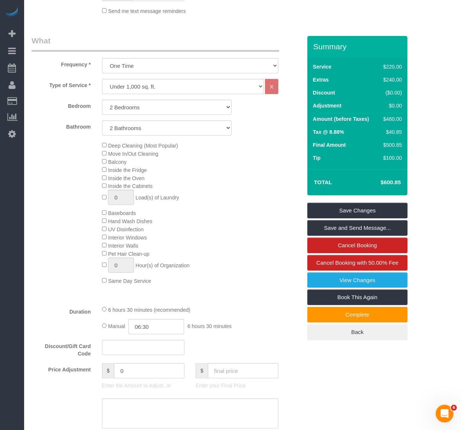
scroll to position [288, 0]
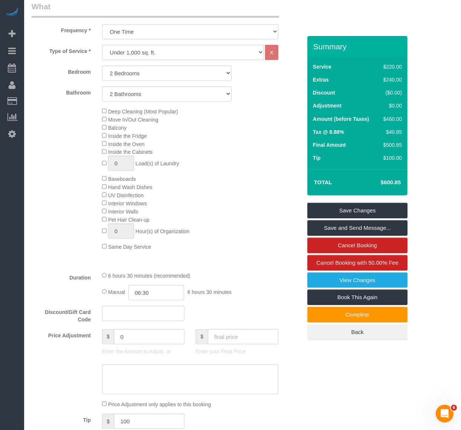
drag, startPoint x: 257, startPoint y: 136, endPoint x: 257, endPoint y: 216, distance: 79.7
click at [257, 136] on div "Deep Cleaning (Most Popular) Move In/Out Cleaning Balcony Inside the Fridge Ins…" at bounding box center [201, 179] width 211 height 144
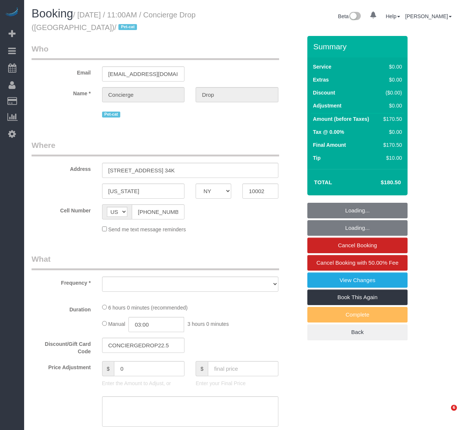
select select "NY"
select select "object:819"
select select "string:stripe-pm_1RaQn24VGloSiKo7zeOF73Wj"
select select "2"
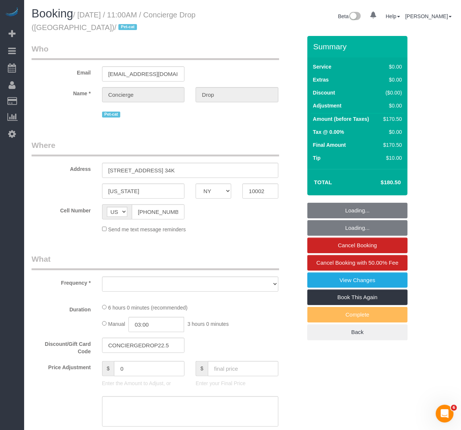
select select "number:89"
select select "number:90"
select select "number:14"
select select "number:5"
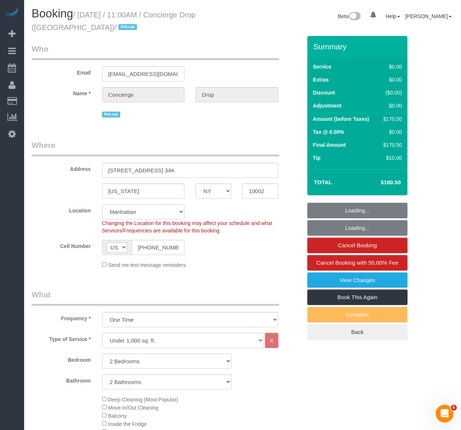
select select "object:1073"
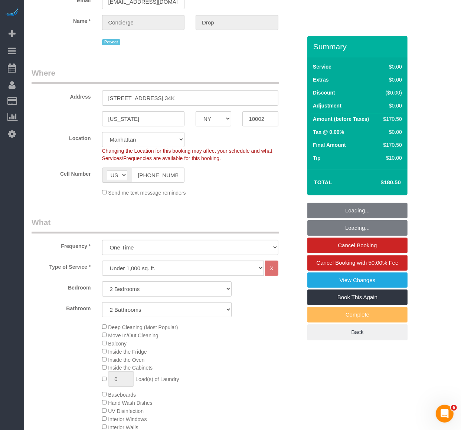
select select "spot1"
select select "2"
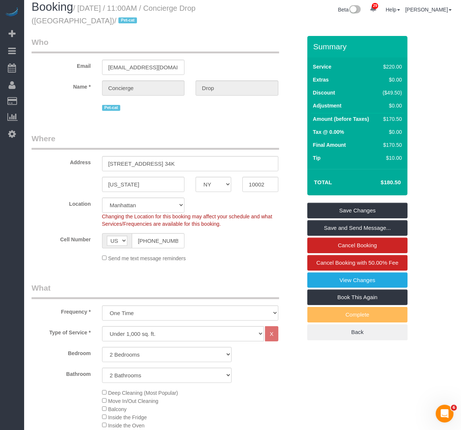
scroll to position [0, 0]
